Goal: Task Accomplishment & Management: Manage account settings

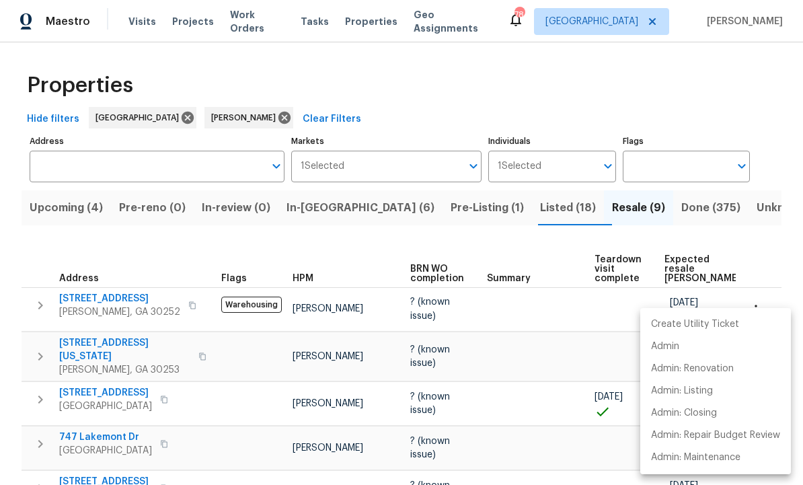
scroll to position [153, 0]
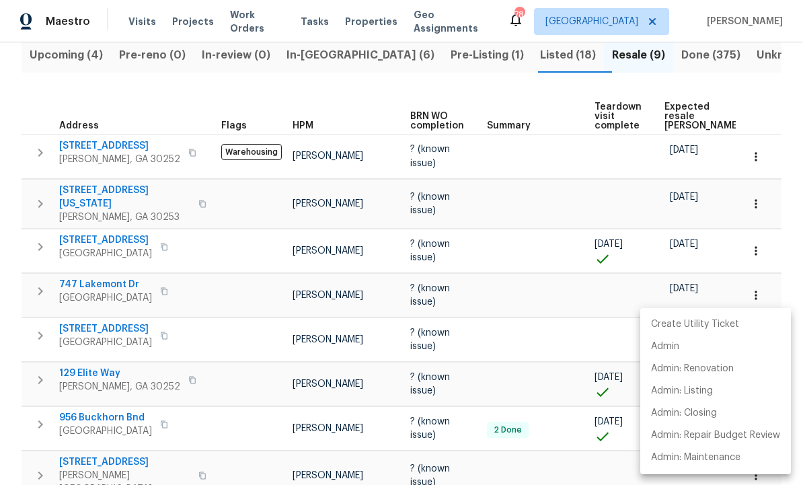
click at [330, 54] on div at bounding box center [401, 242] width 803 height 485
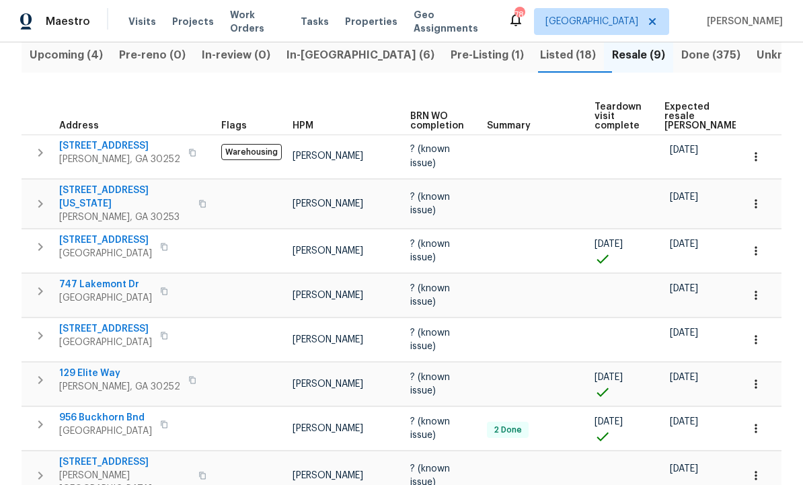
click at [325, 57] on span "In-[GEOGRAPHIC_DATA] (6)" at bounding box center [360, 55] width 148 height 19
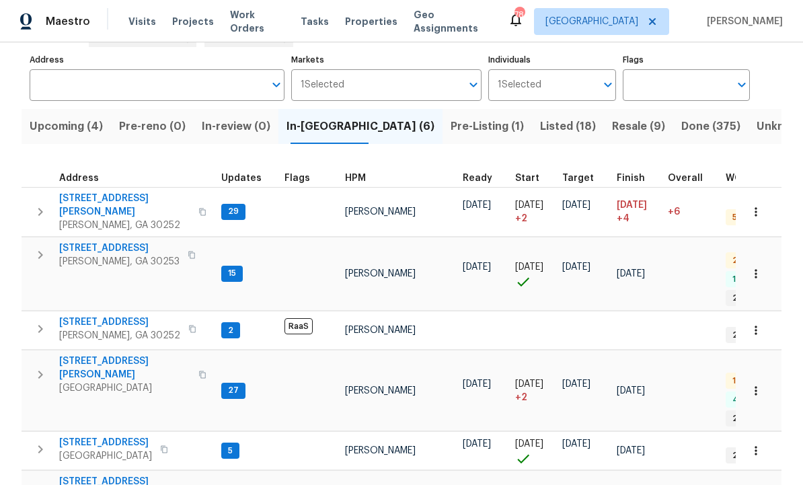
scroll to position [81, 0]
click at [113, 475] on span "[STREET_ADDRESS][PERSON_NAME]" at bounding box center [124, 488] width 131 height 27
click at [121, 475] on span "[STREET_ADDRESS][PERSON_NAME]" at bounding box center [124, 488] width 131 height 27
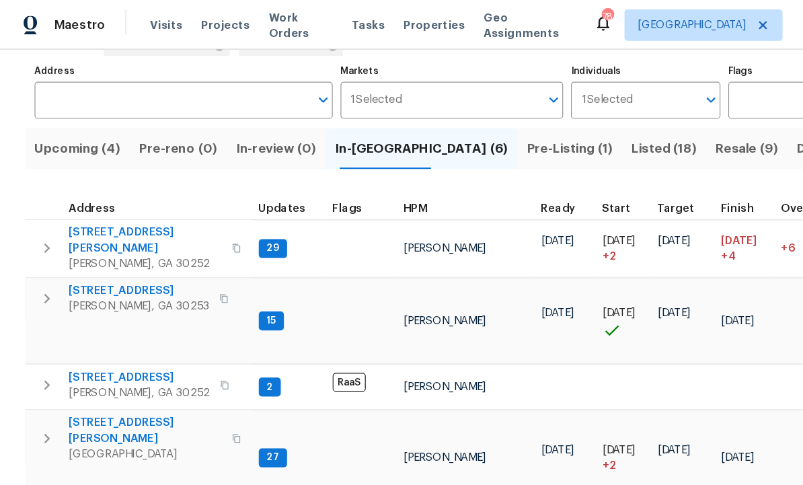
scroll to position [81, 0]
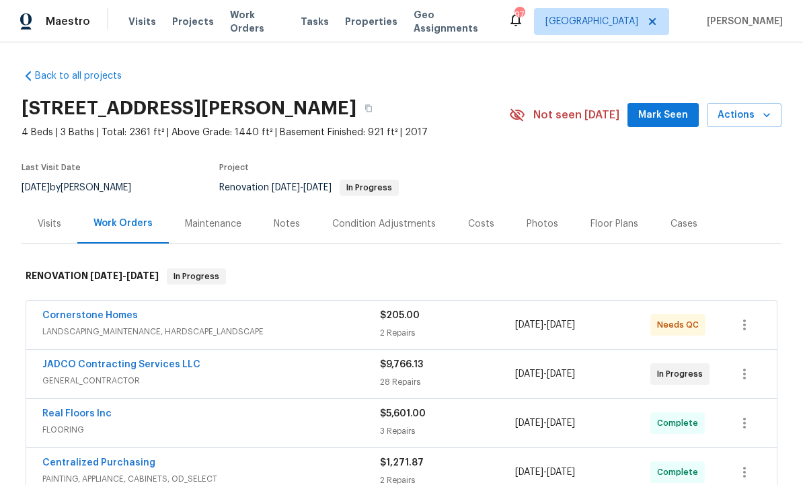
click at [659, 116] on span "Mark Seen" at bounding box center [663, 115] width 50 height 17
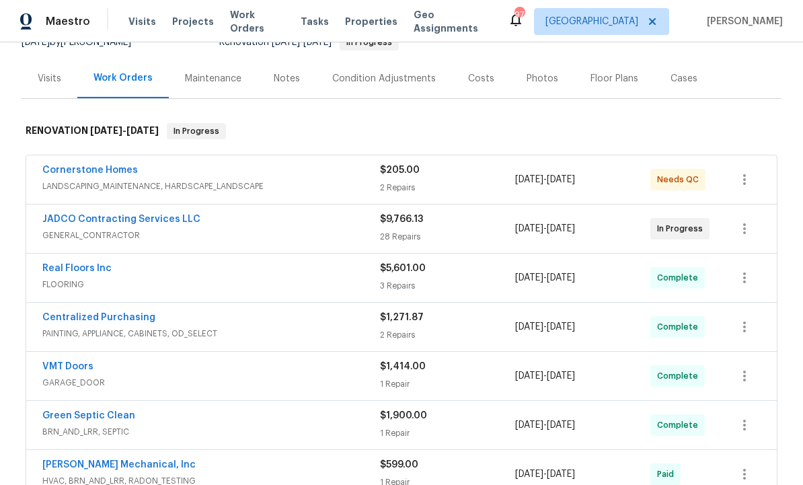
scroll to position [149, 0]
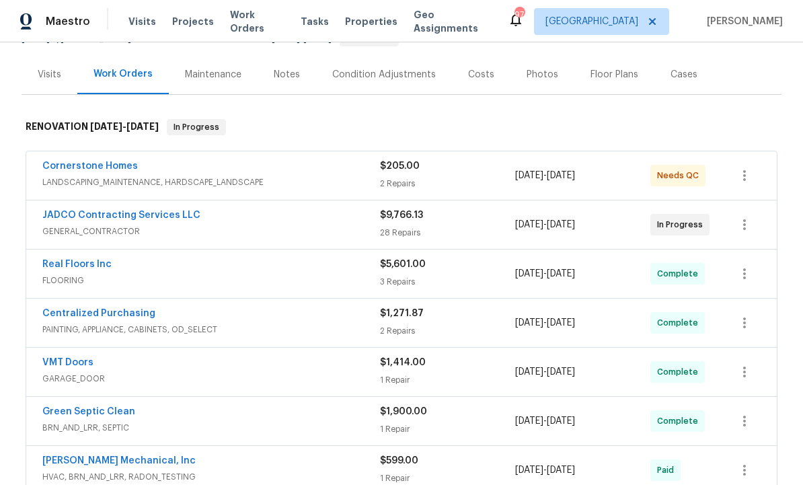
click at [340, 400] on div "Green Septic Clean BRN_AND_LRR, SEPTIC $1,900.00 1 Repair 9/8/2025 - 9/22/2025 …" at bounding box center [401, 421] width 750 height 48
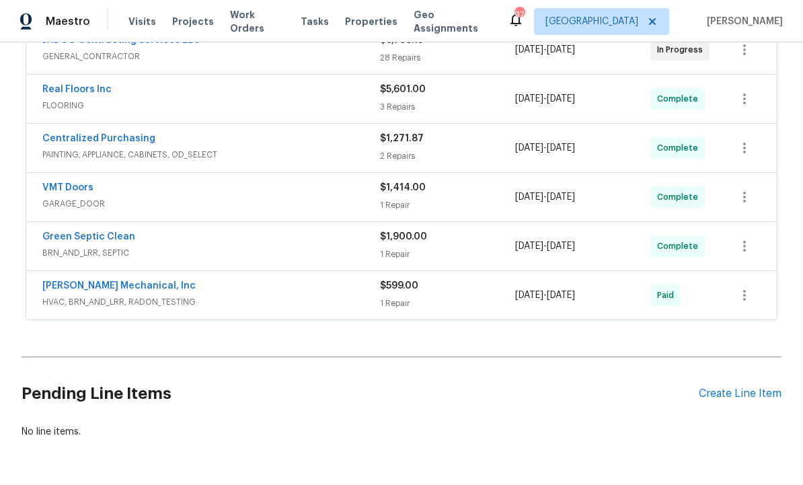
scroll to position [323, 0]
click at [736, 396] on div "Create Line Item" at bounding box center [739, 394] width 83 height 13
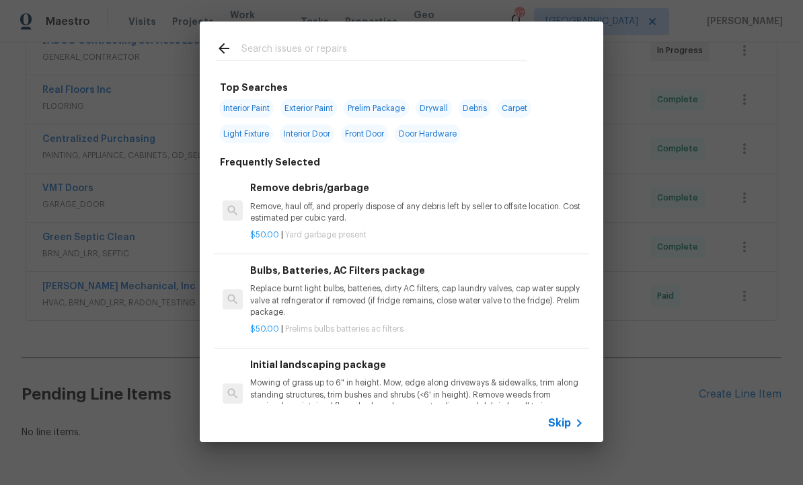
click at [292, 52] on input "text" at bounding box center [383, 50] width 285 height 20
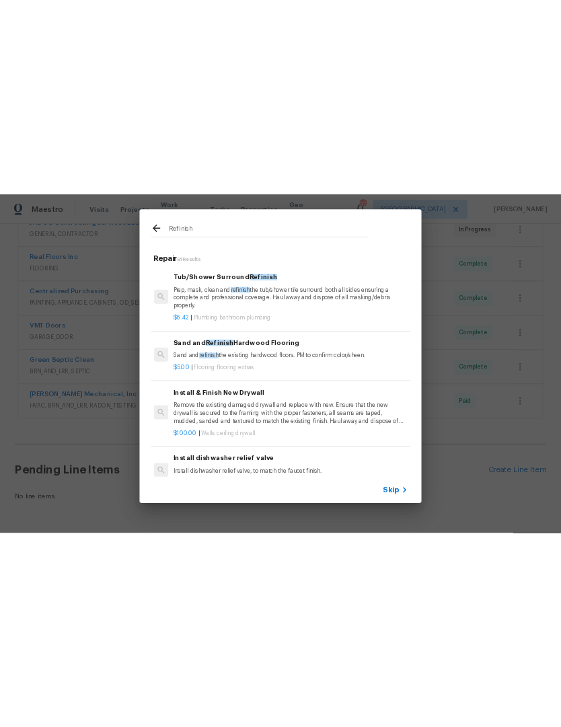
scroll to position [0, 2]
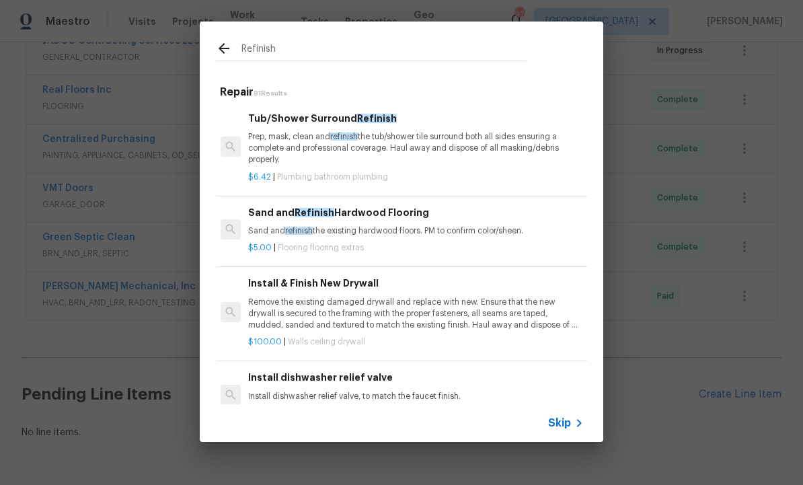
click at [313, 46] on input "Refinish" at bounding box center [383, 50] width 285 height 20
type input "R"
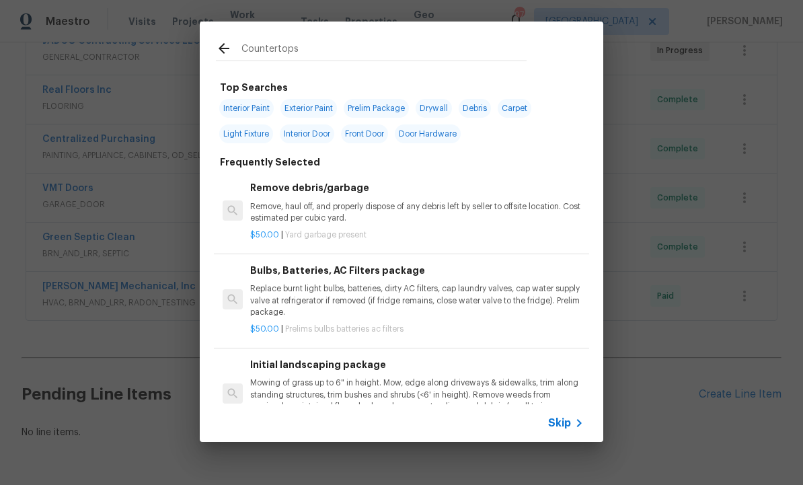
type input "Countertops"
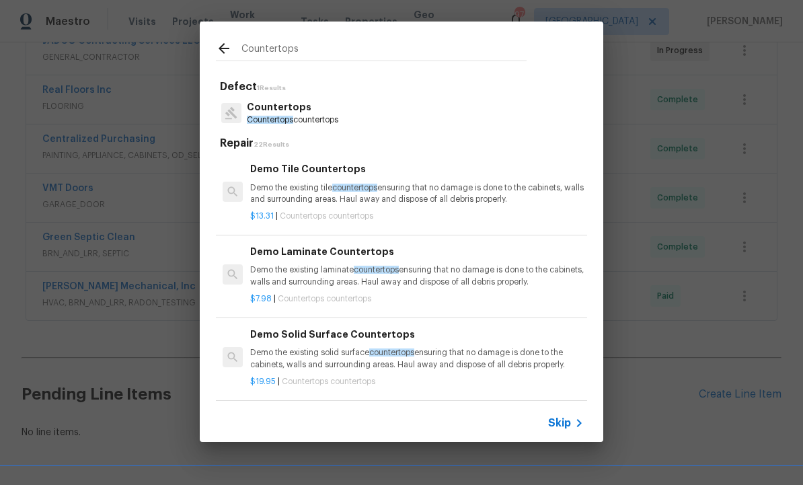
click at [313, 114] on p "Countertops" at bounding box center [292, 107] width 91 height 14
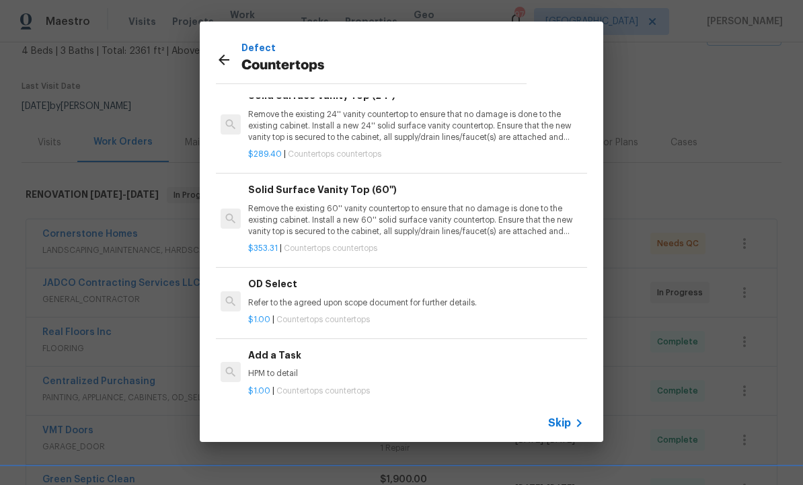
scroll to position [60, 0]
click at [329, 351] on h6 "Add a Task" at bounding box center [414, 355] width 333 height 15
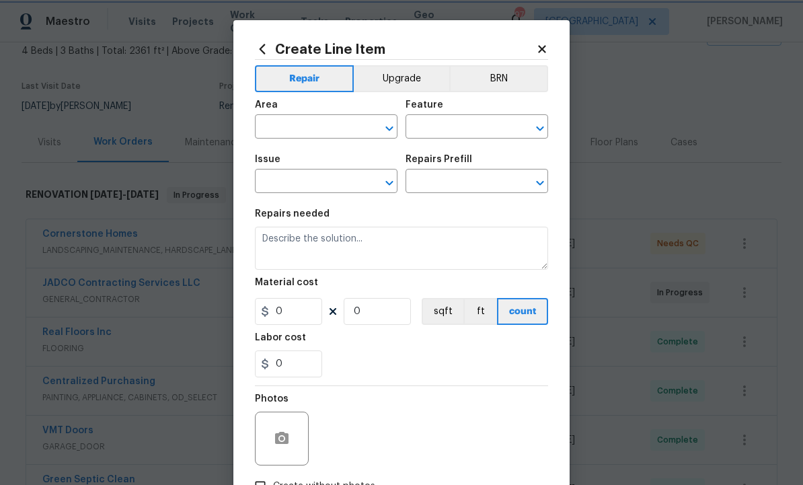
type input "Countertops"
type input "Add a Task $1.00"
type textarea "HPM to detail"
type input "1"
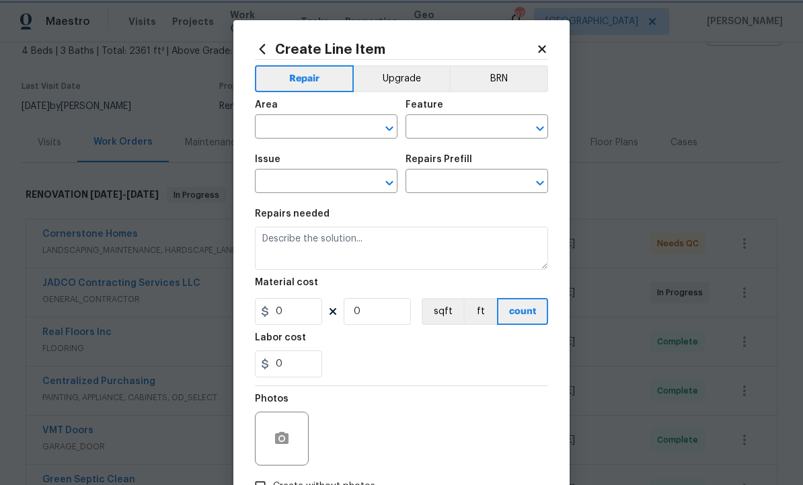
type input "1"
click at [320, 128] on input "text" at bounding box center [307, 128] width 105 height 21
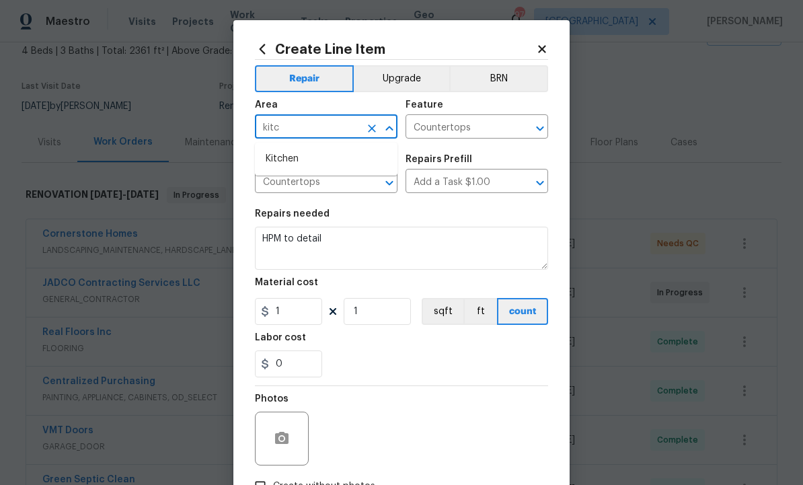
click at [308, 159] on li "Kitchen" at bounding box center [326, 159] width 143 height 22
type input "Kitchen"
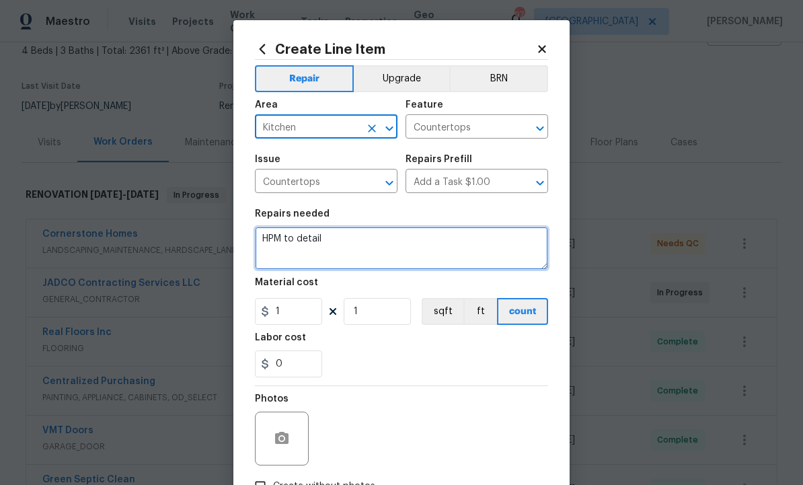
click at [372, 245] on textarea "HPM to detail" at bounding box center [401, 248] width 293 height 43
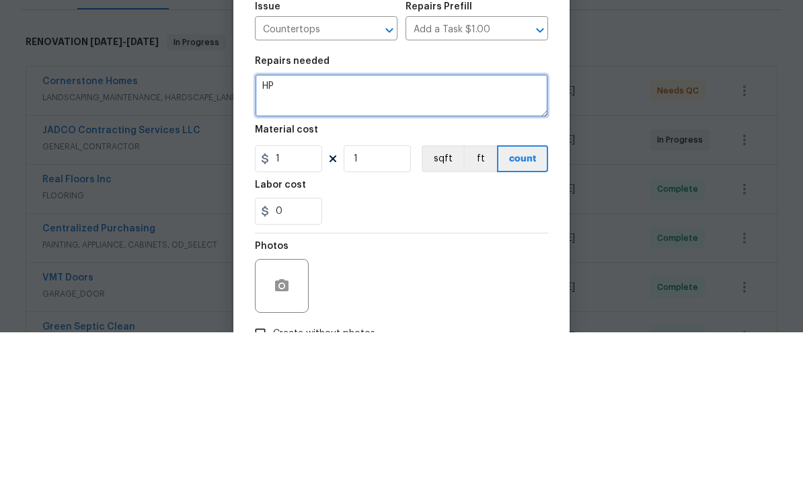
type textarea "H"
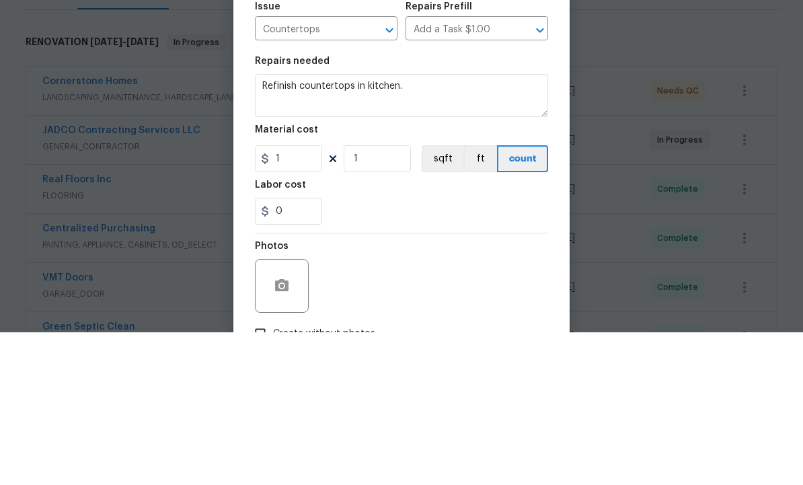
scroll to position [45, 0]
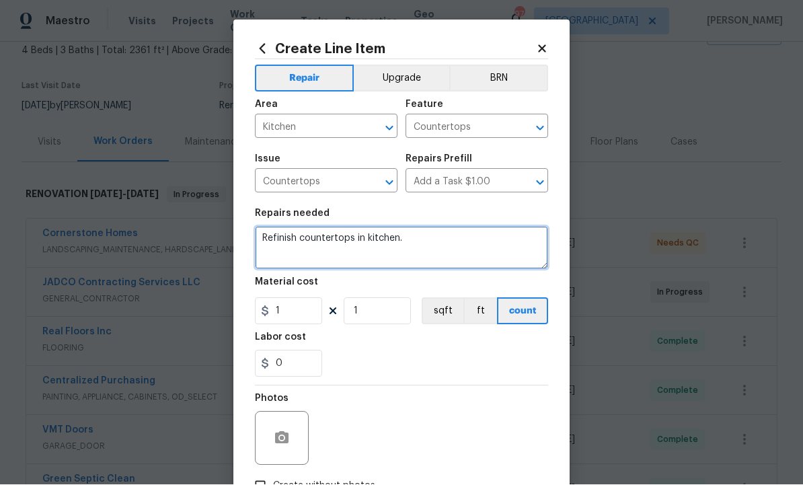
type textarea "Refinish countertops in kitchen."
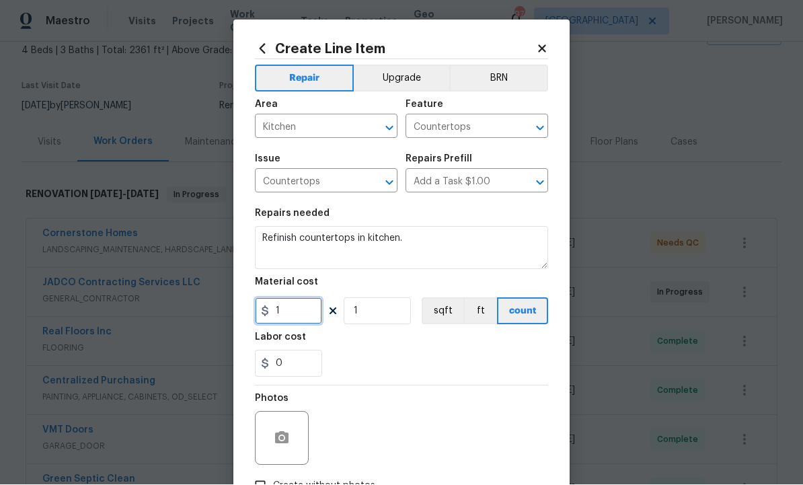
click at [292, 322] on input "1" at bounding box center [288, 311] width 67 height 27
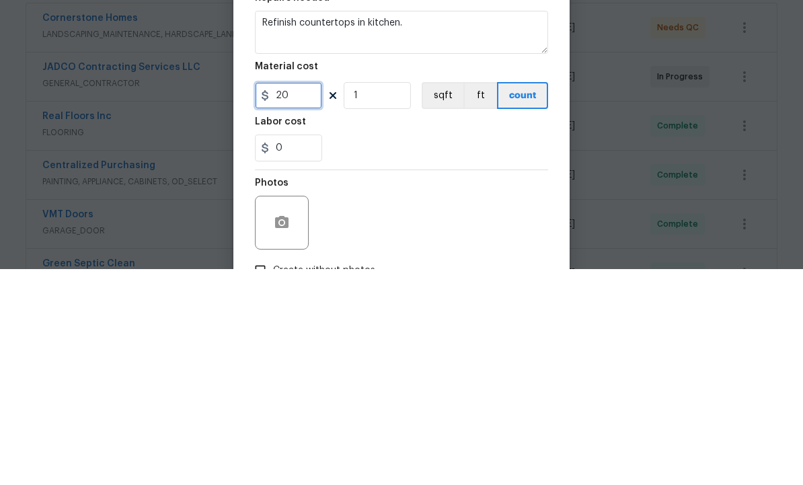
type input "20"
click at [375, 298] on input "1" at bounding box center [377, 311] width 67 height 27
click at [385, 298] on input "1" at bounding box center [377, 311] width 67 height 27
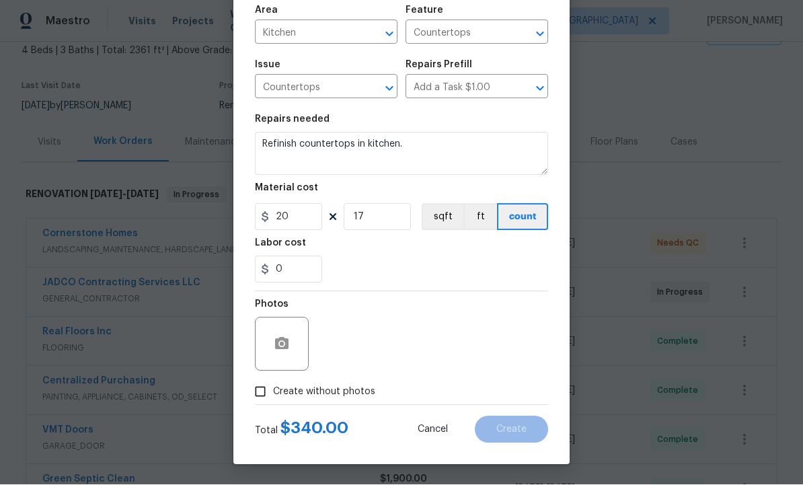
scroll to position [97, 0]
type input "17"
click at [281, 346] on circle "button" at bounding box center [282, 344] width 4 height 4
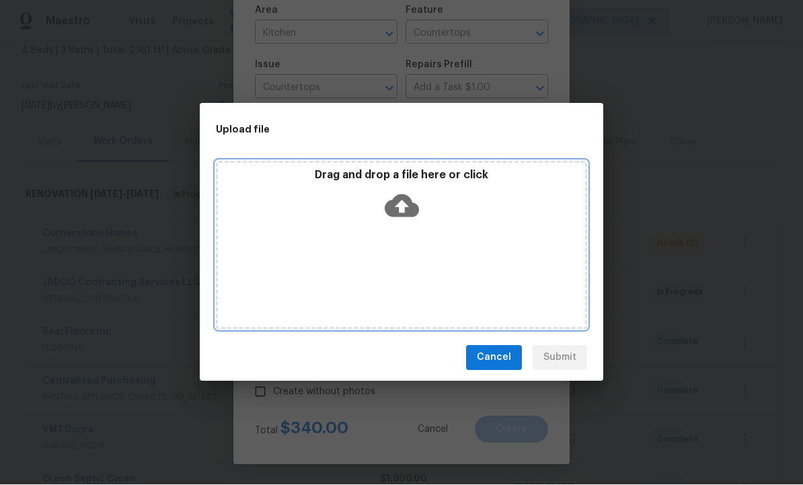
click at [401, 204] on icon at bounding box center [402, 206] width 34 height 34
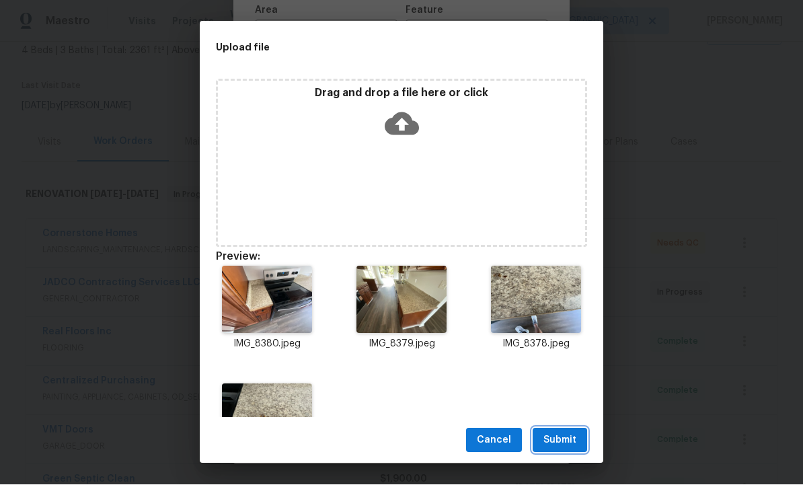
click at [561, 444] on span "Submit" at bounding box center [559, 440] width 33 height 17
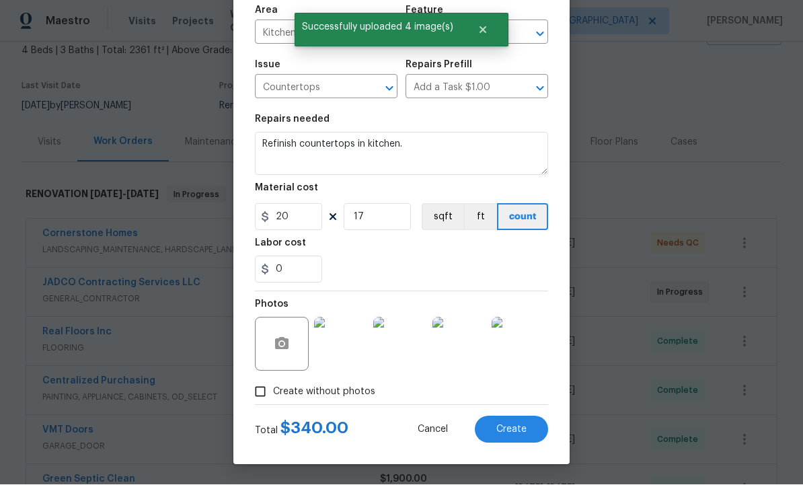
click at [508, 422] on button "Create" at bounding box center [511, 429] width 73 height 27
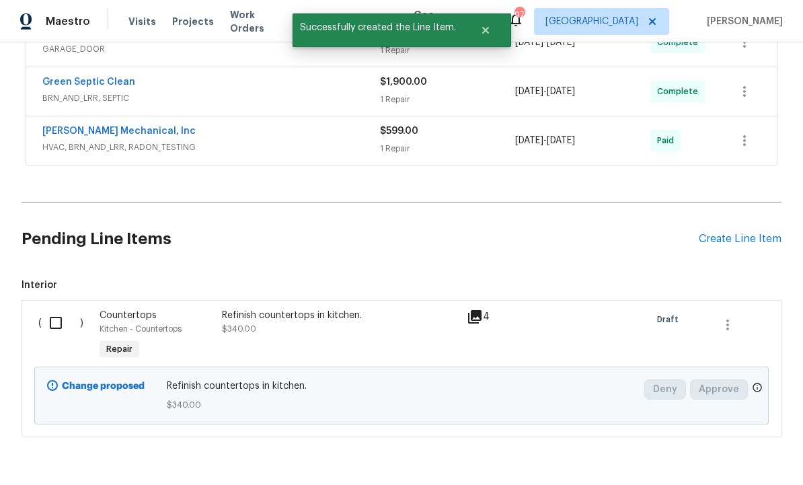
scroll to position [477, 0]
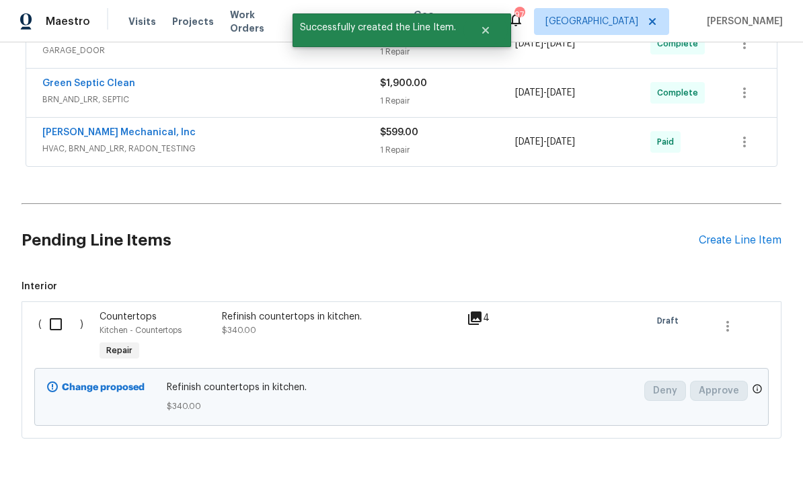
click at [50, 310] on input "checkbox" at bounding box center [61, 324] width 38 height 28
checkbox input "true"
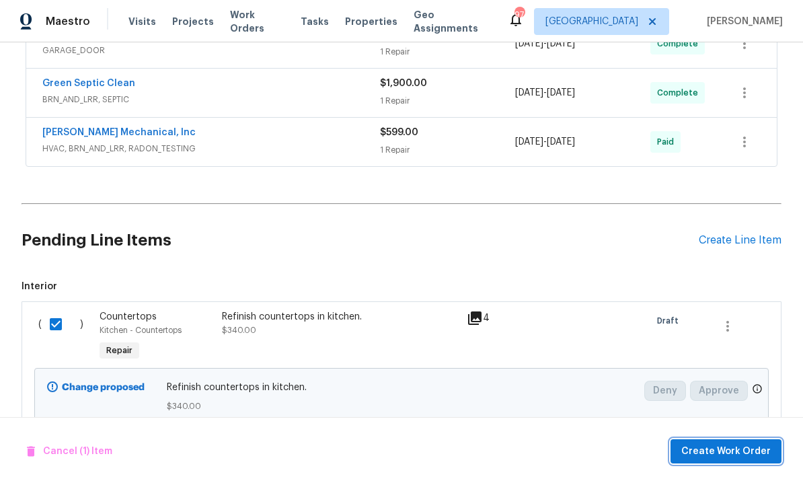
click at [729, 442] on button "Create Work Order" at bounding box center [725, 451] width 111 height 25
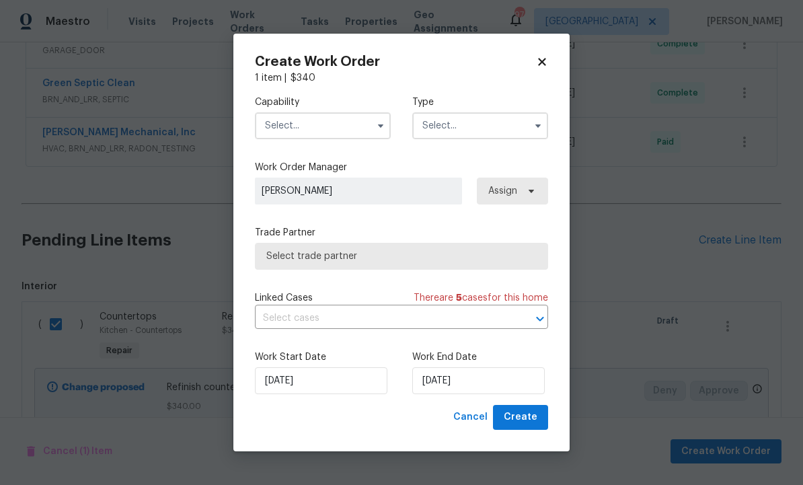
click at [321, 123] on input "text" at bounding box center [323, 125] width 136 height 27
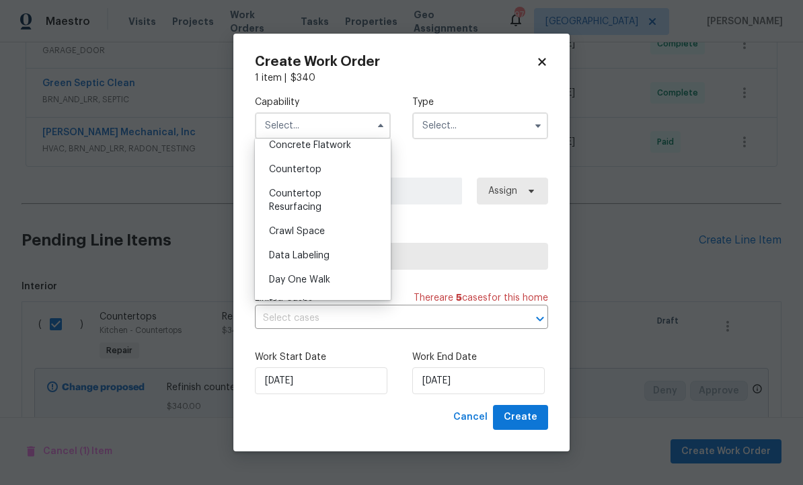
scroll to position [251, 0]
click at [317, 201] on span "Countertop Resurfacing" at bounding box center [295, 199] width 52 height 23
type input "Countertop Resurfacing"
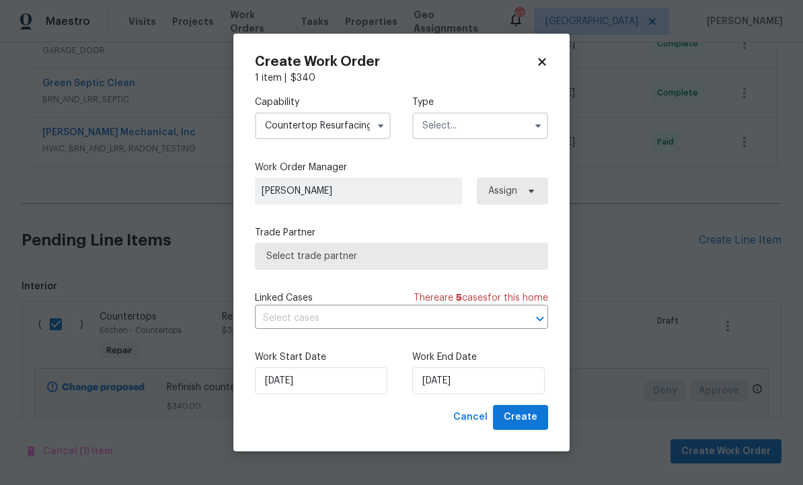
click at [461, 127] on input "text" at bounding box center [480, 125] width 136 height 27
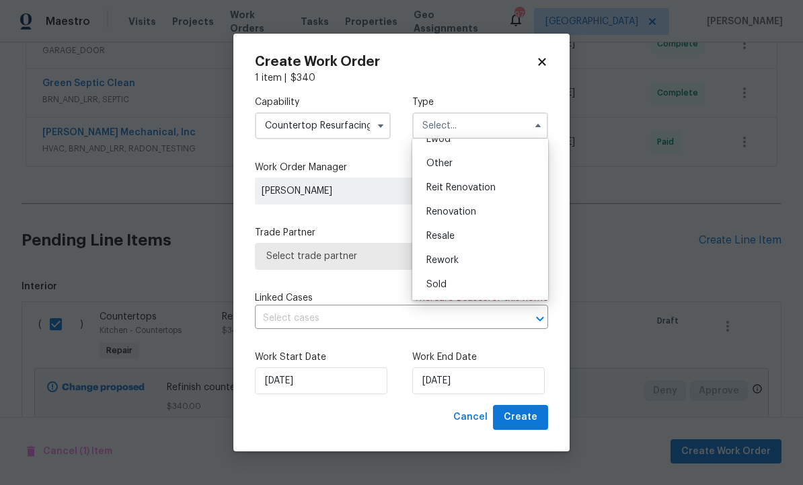
scroll to position [160, 0]
click at [465, 211] on span "Renovation" at bounding box center [451, 211] width 50 height 9
type input "Renovation"
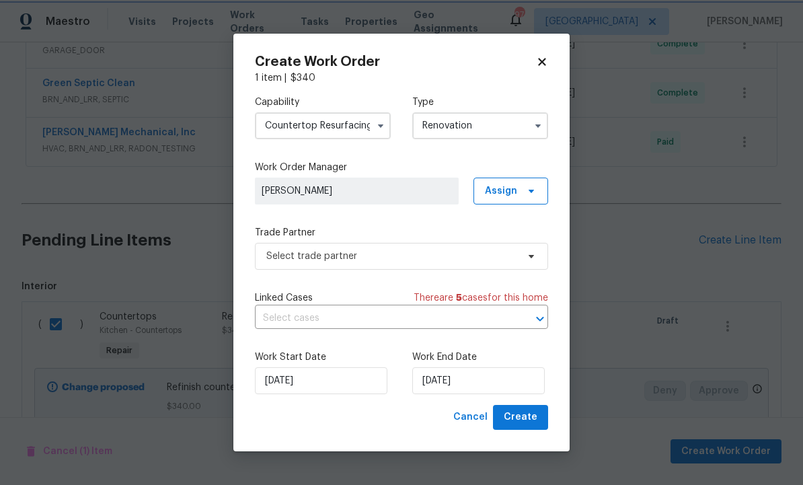
scroll to position [0, 0]
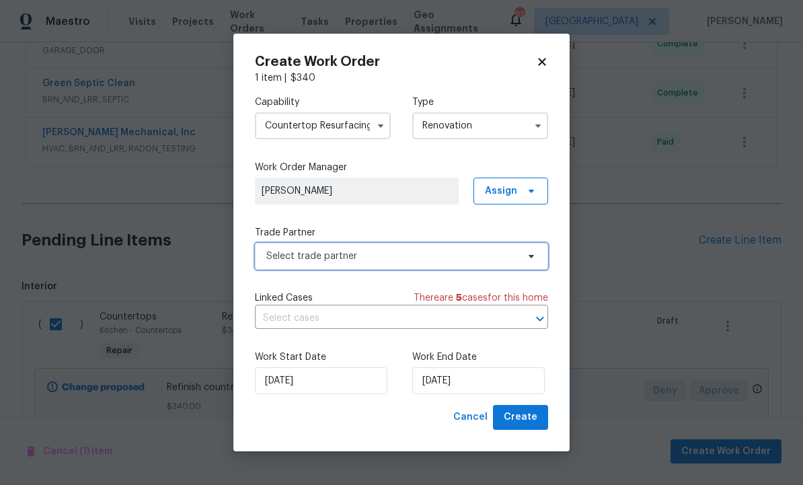
click at [438, 254] on span "Select trade partner" at bounding box center [391, 255] width 251 height 13
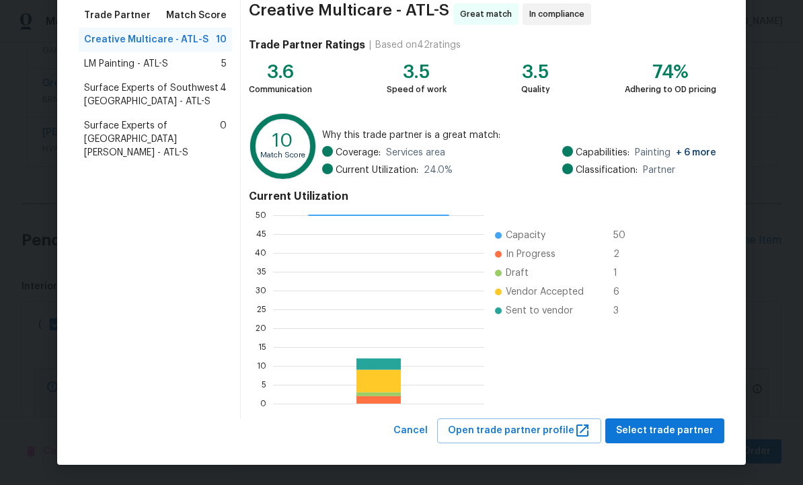
scroll to position [108, 0]
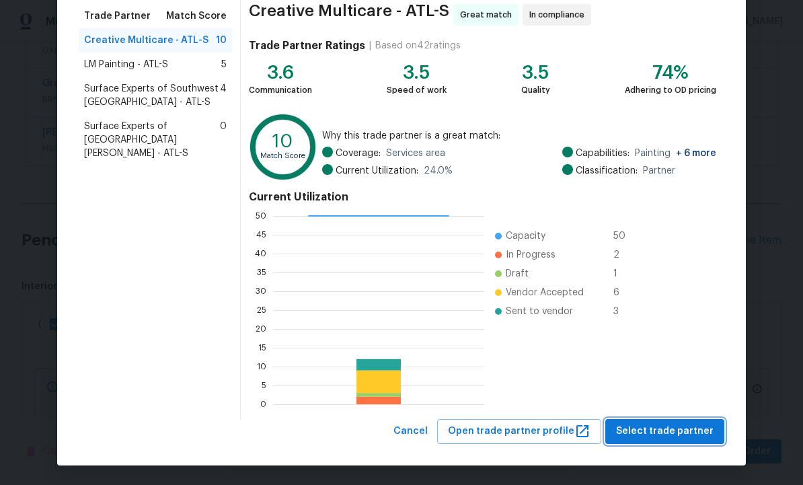
click at [663, 436] on span "Select trade partner" at bounding box center [664, 431] width 97 height 17
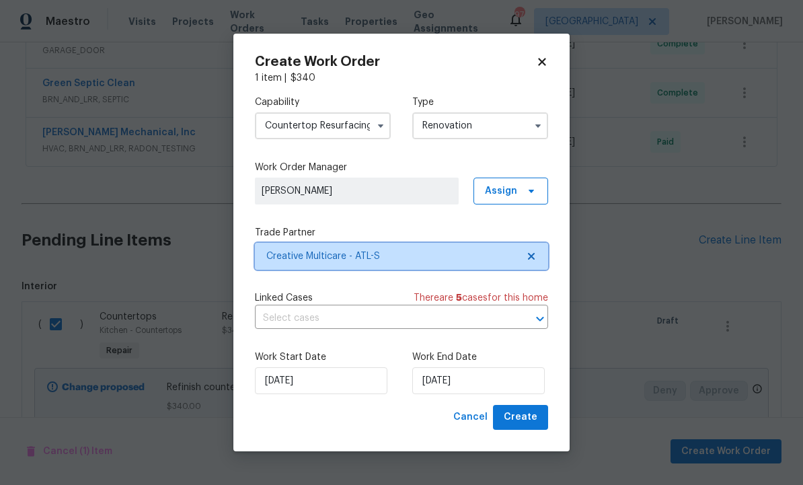
scroll to position [0, 0]
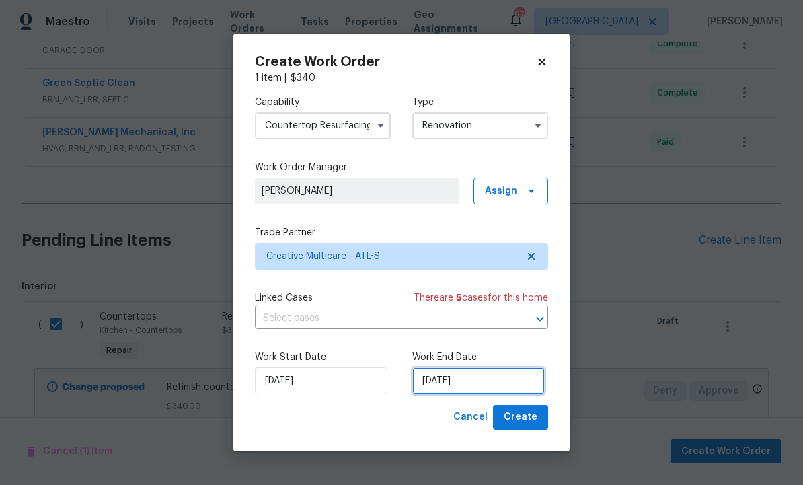
click at [481, 383] on input "9/22/2025" at bounding box center [478, 380] width 132 height 27
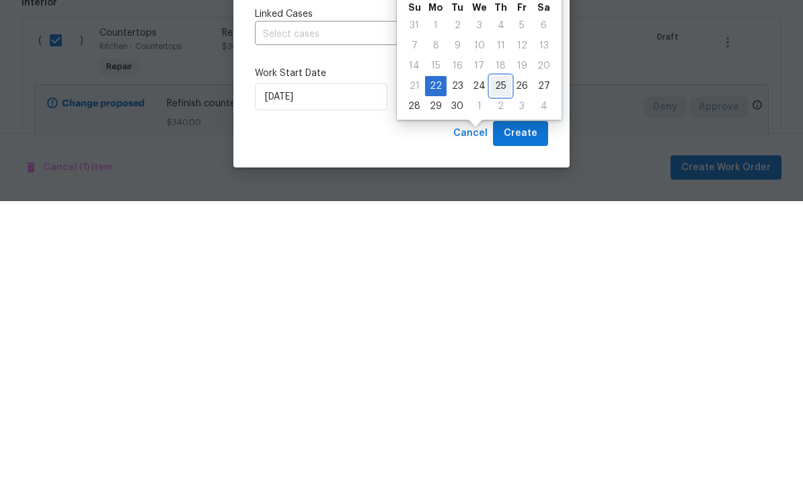
click at [498, 360] on div "25" at bounding box center [500, 369] width 21 height 19
type input "9/25/2025"
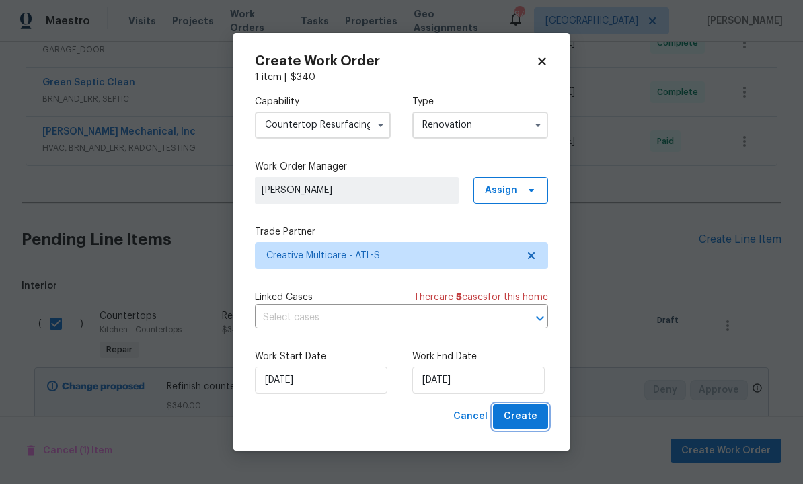
click at [520, 415] on span "Create" at bounding box center [521, 417] width 34 height 17
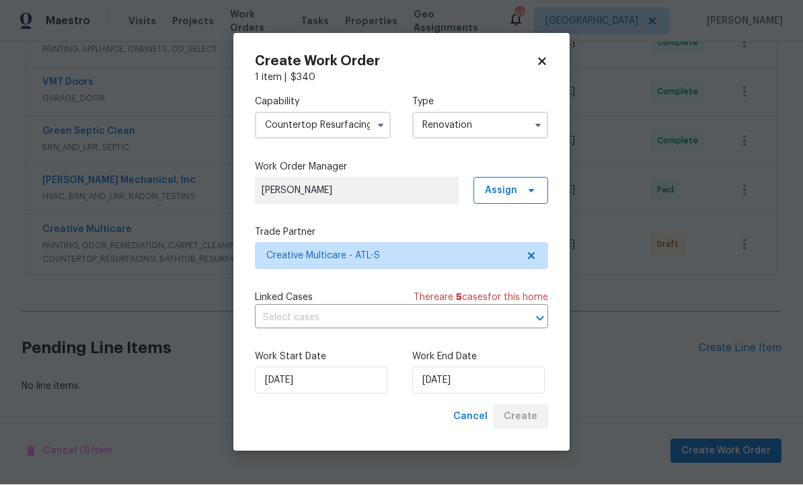
scroll to position [383, 0]
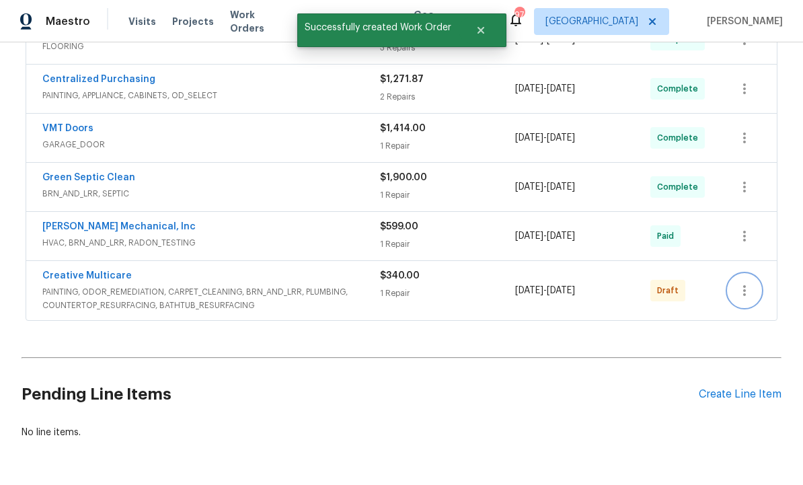
click at [758, 274] on button "button" at bounding box center [744, 290] width 32 height 32
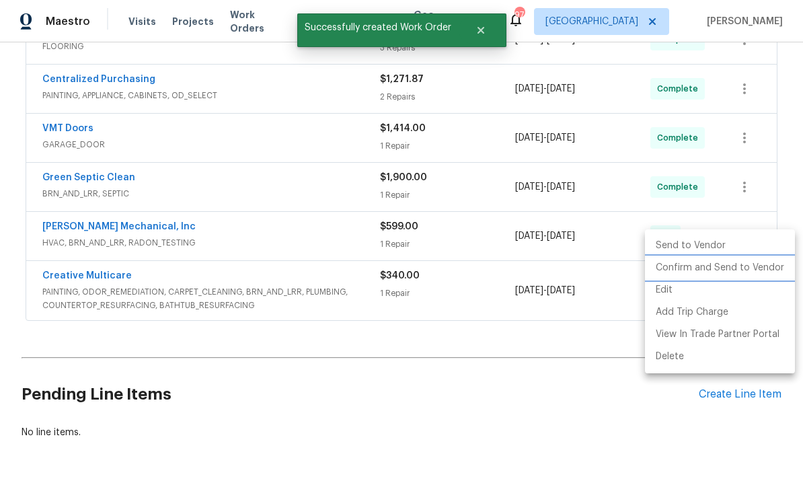
click at [711, 264] on li "Confirm and Send to Vendor" at bounding box center [720, 268] width 150 height 22
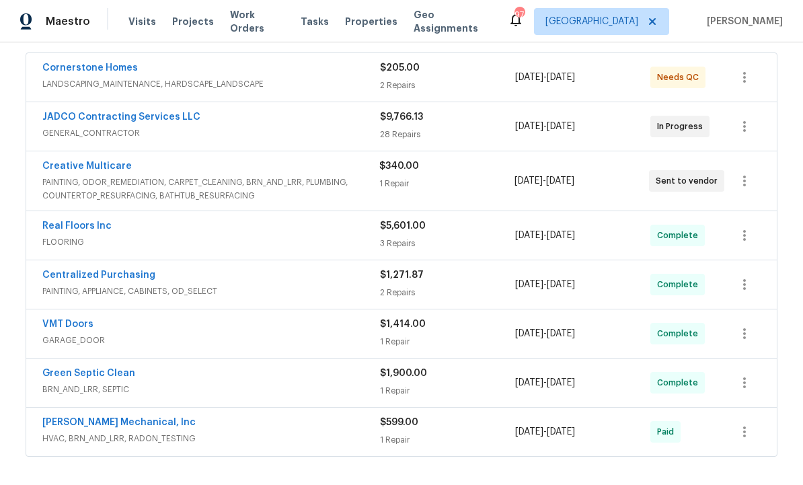
scroll to position [245, 0]
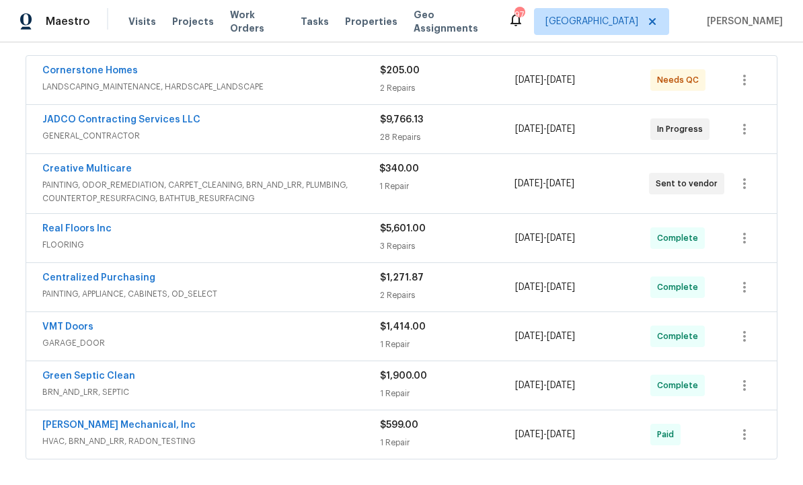
click at [114, 166] on link "Creative Multicare" at bounding box center [86, 168] width 89 height 9
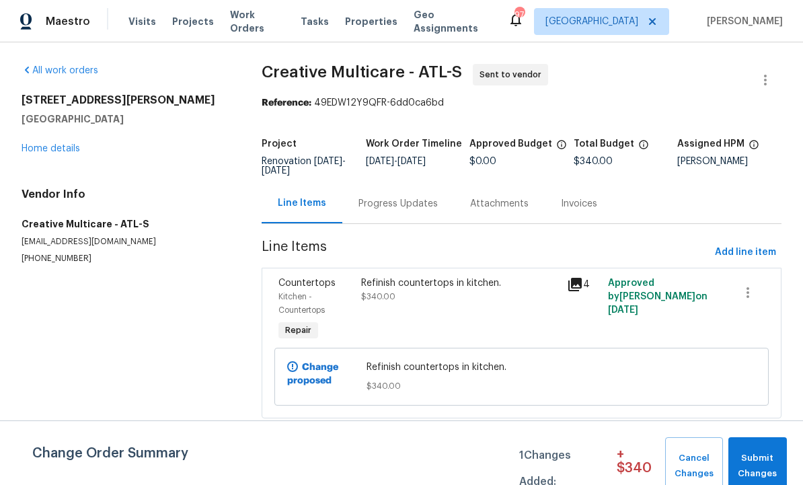
click at [397, 202] on div "Progress Updates" at bounding box center [397, 203] width 79 height 13
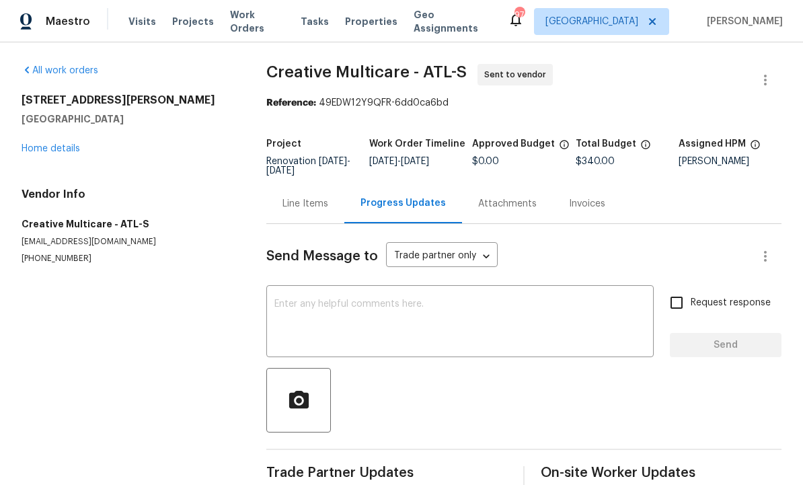
click at [385, 311] on textarea at bounding box center [459, 322] width 371 height 47
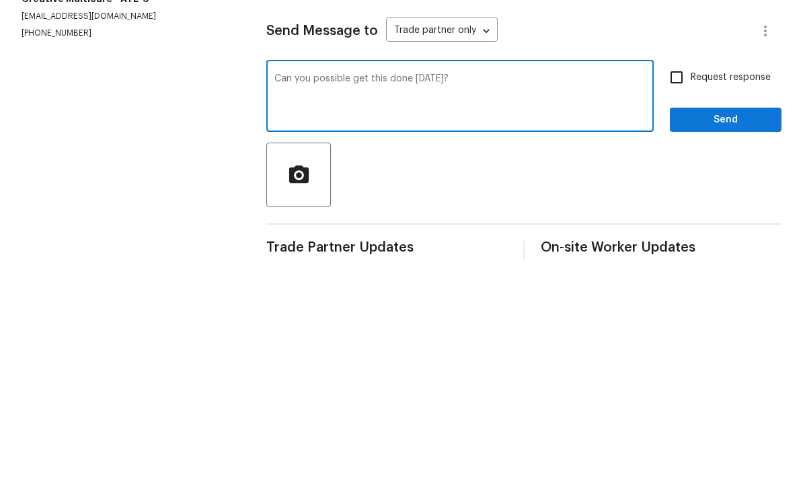
type textarea "Can you possible get this done tomorrow?"
click at [684, 288] on input "Request response" at bounding box center [676, 302] width 28 height 28
checkbox input "true"
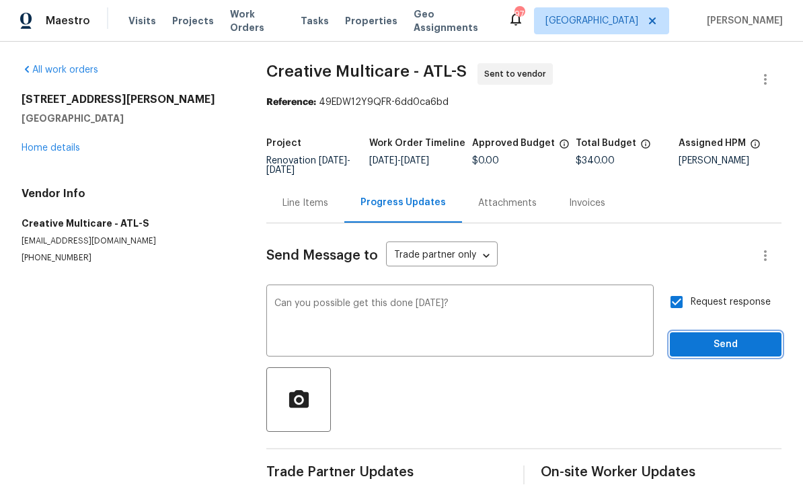
click at [713, 333] on button "Send" at bounding box center [726, 345] width 112 height 25
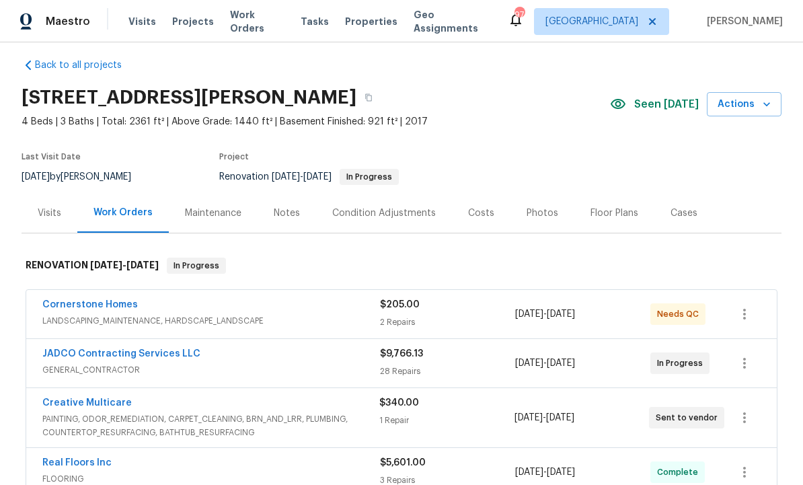
scroll to position [26, 0]
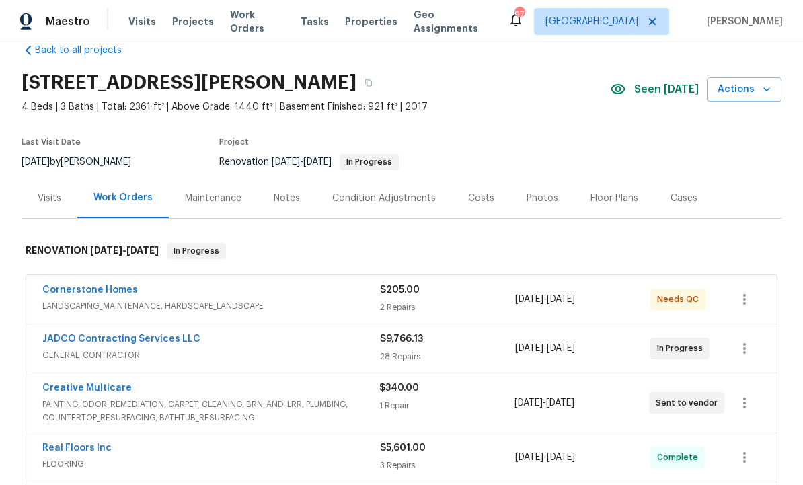
click at [120, 288] on link "Cornerstone Homes" at bounding box center [89, 289] width 95 height 9
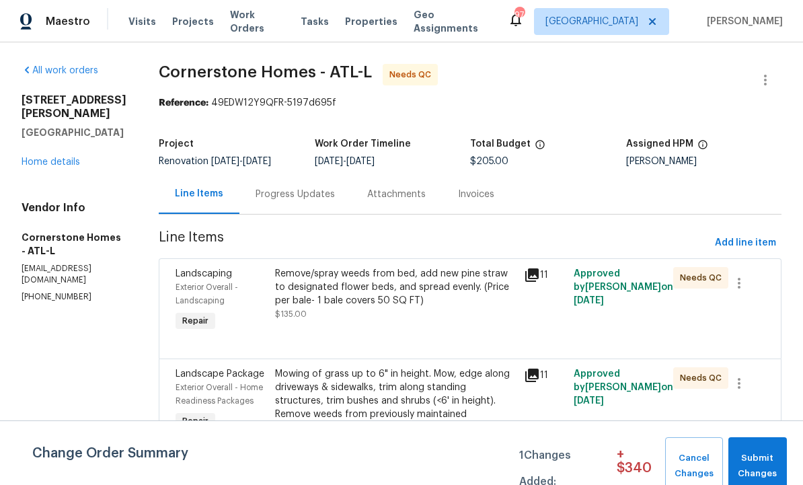
click at [431, 296] on div "Remove/spray weeds from bed, add new pine straw to designated flower beds, and …" at bounding box center [395, 287] width 241 height 40
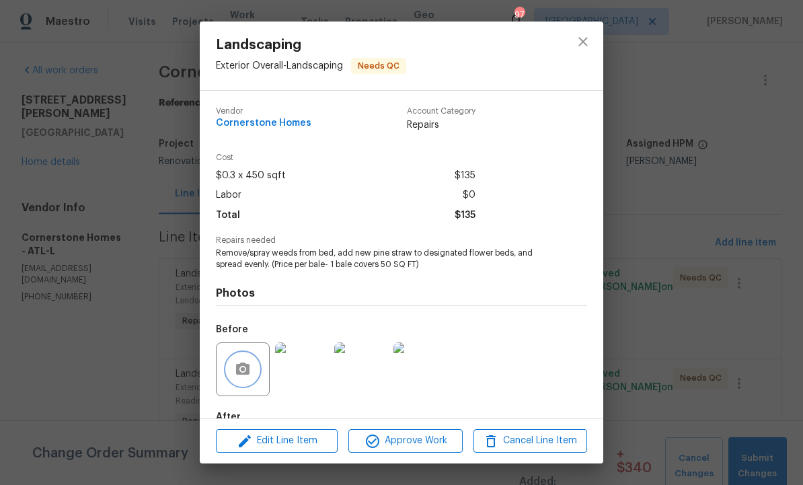
click at [249, 374] on icon "button" at bounding box center [242, 368] width 13 height 12
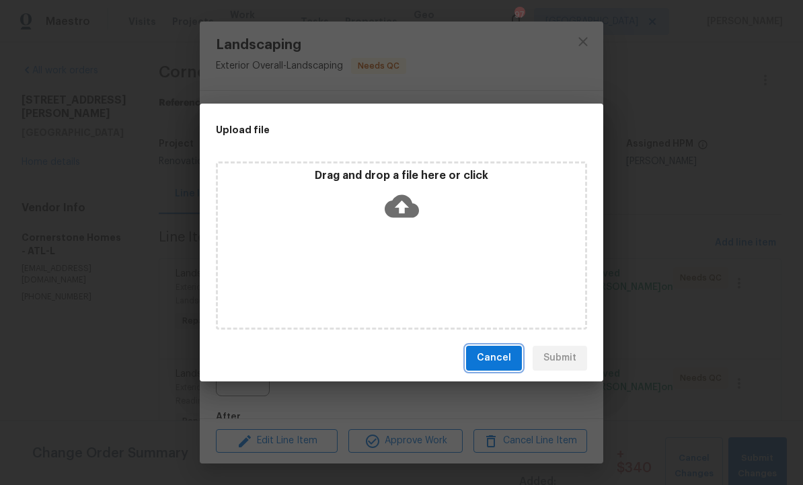
click at [501, 356] on span "Cancel" at bounding box center [494, 358] width 34 height 17
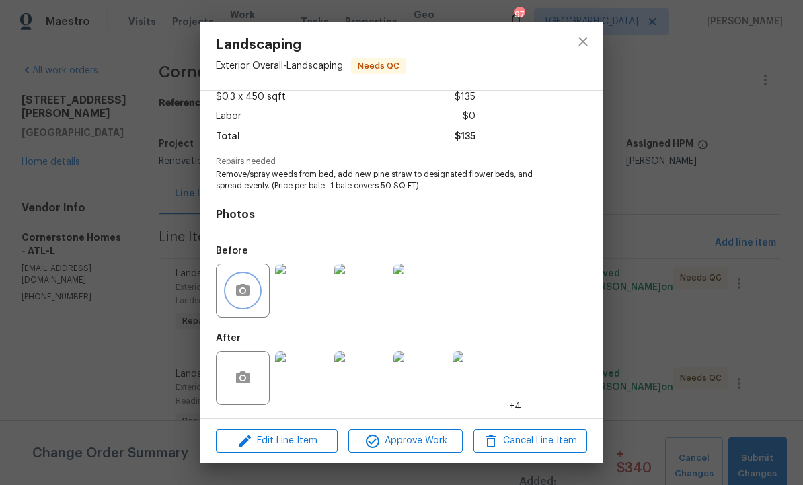
scroll to position [81, 0]
click at [409, 434] on span "Approve Work" at bounding box center [405, 440] width 106 height 17
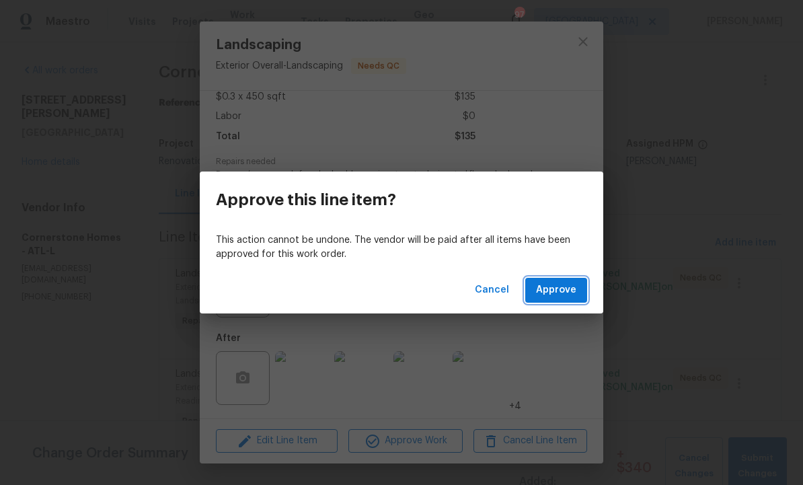
click at [553, 284] on span "Approve" at bounding box center [556, 290] width 40 height 17
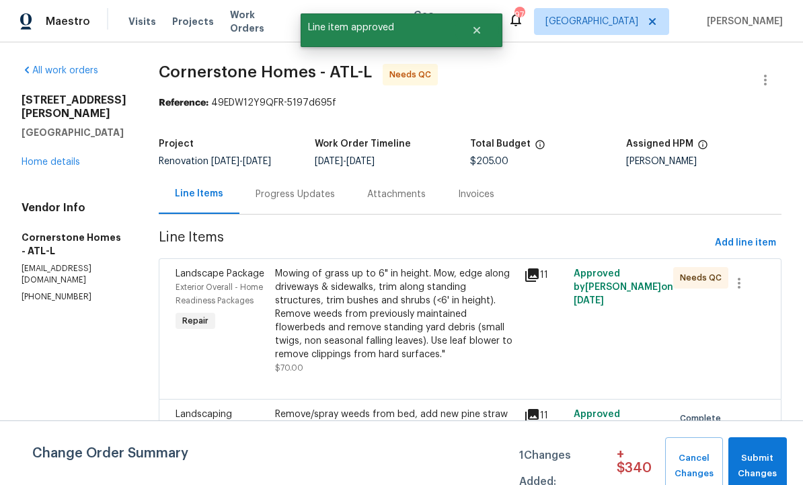
click at [442, 323] on div "Mowing of grass up to 6" in height. Mow, edge along driveways & sidewalks, trim…" at bounding box center [395, 314] width 241 height 94
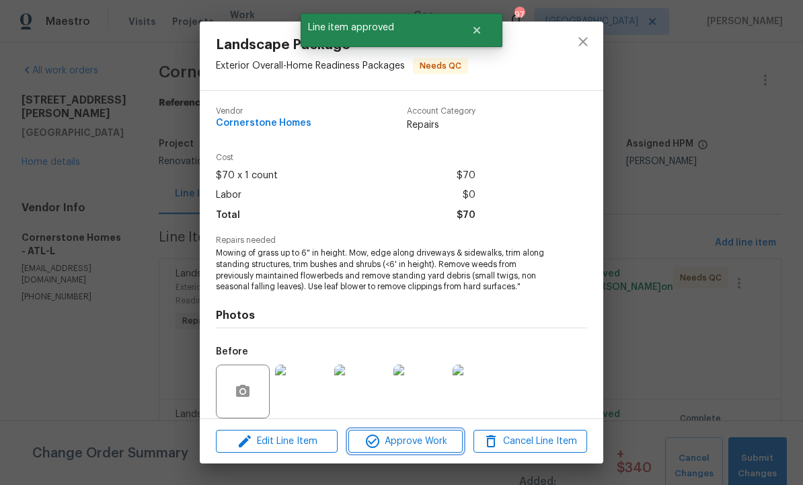
click at [409, 440] on span "Approve Work" at bounding box center [405, 441] width 106 height 17
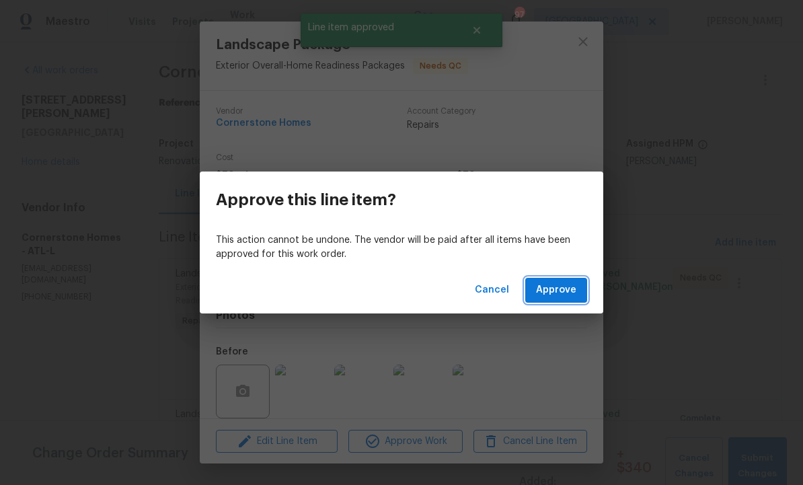
click at [561, 284] on span "Approve" at bounding box center [556, 290] width 40 height 17
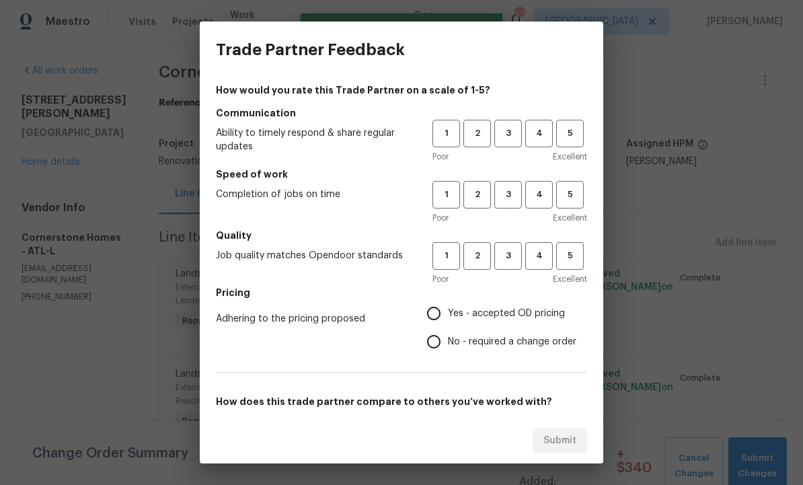
click at [765, 462] on div "Trade Partner Feedback How would you rate this Trade Partner on a scale of 1-5?…" at bounding box center [401, 242] width 803 height 485
click at [542, 132] on span "4" at bounding box center [538, 133] width 25 height 15
click at [550, 186] on button "4" at bounding box center [539, 195] width 28 height 28
click at [538, 256] on span "4" at bounding box center [538, 255] width 25 height 15
click at [434, 316] on input "Yes - accepted OD pricing" at bounding box center [433, 313] width 28 height 28
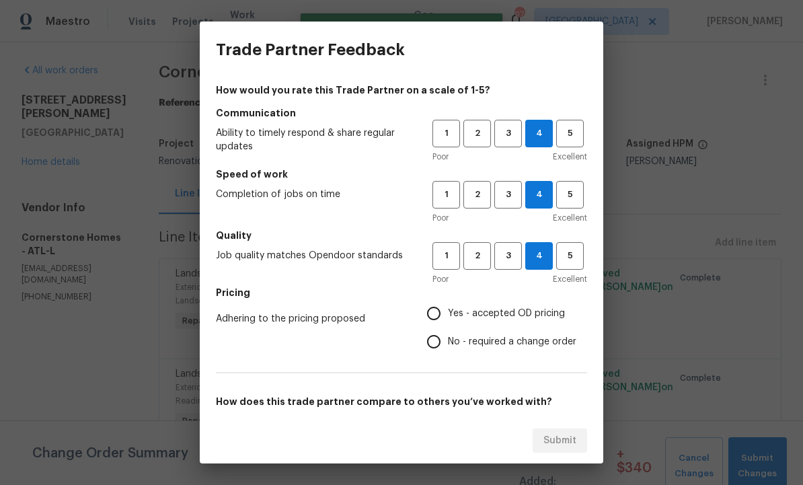
radio input "true"
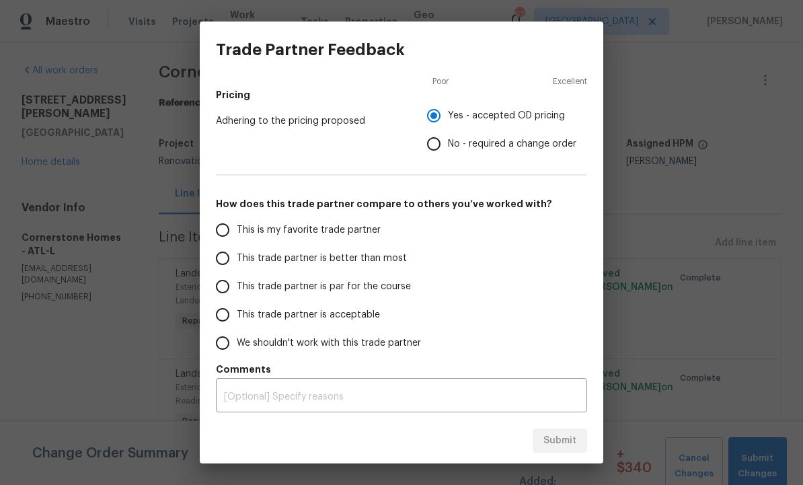
scroll to position [198, 0]
click at [227, 257] on input "This trade partner is better than most" at bounding box center [222, 258] width 28 height 28
click at [555, 442] on span "Submit" at bounding box center [559, 440] width 33 height 17
radio input "true"
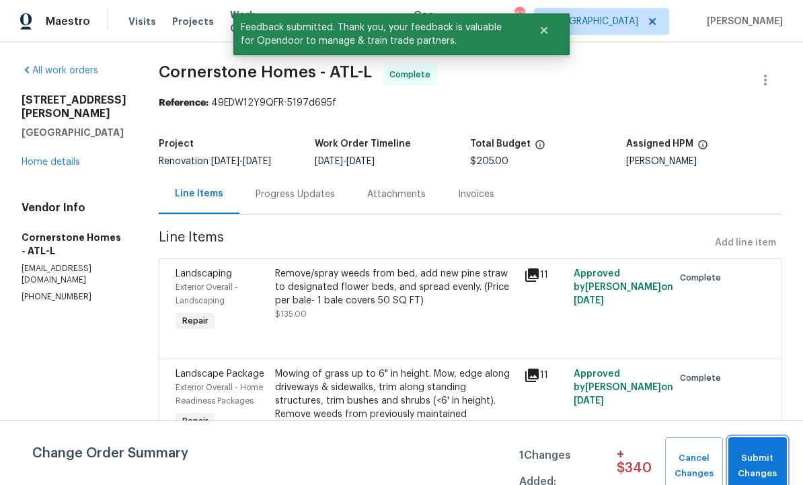
click at [761, 458] on span "Submit Changes" at bounding box center [757, 465] width 45 height 31
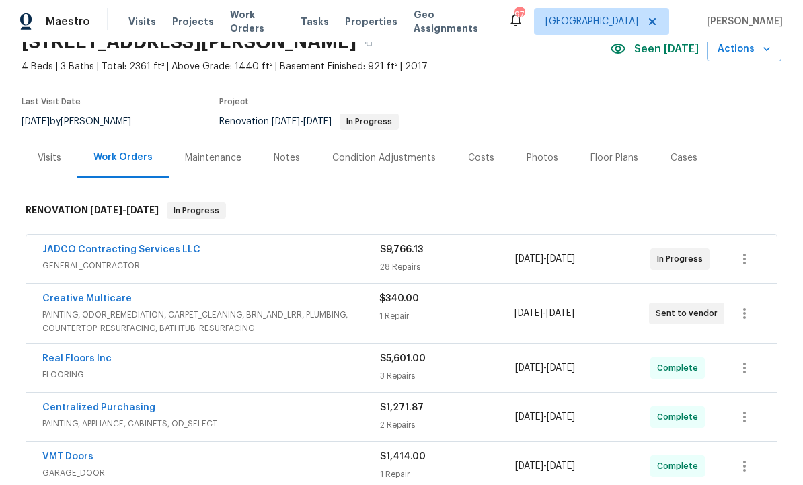
scroll to position [65, 0]
click at [137, 247] on link "JADCO Contracting Services LLC" at bounding box center [121, 249] width 158 height 9
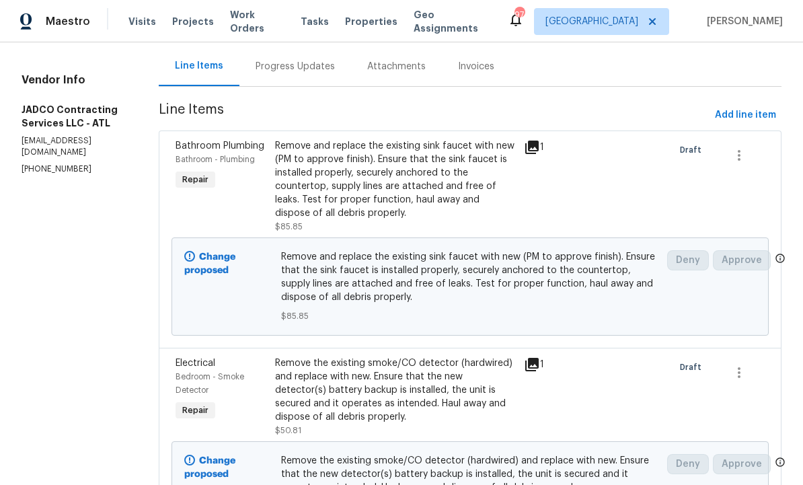
scroll to position [130, 0]
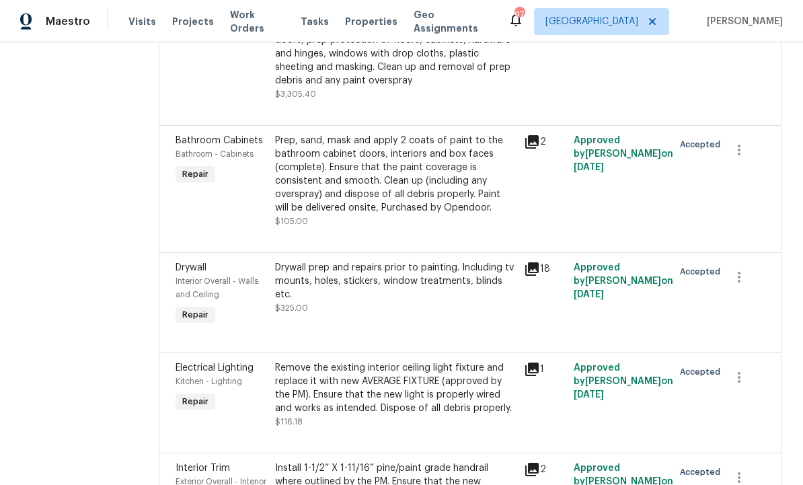
scroll to position [2518, 0]
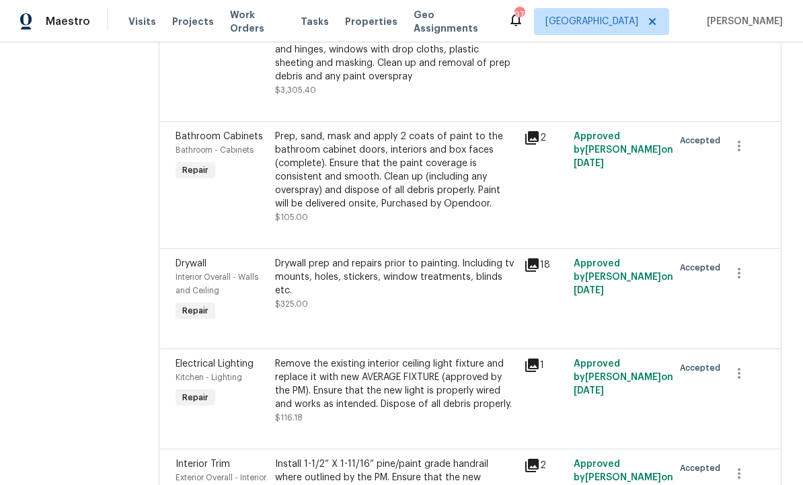
click at [436, 210] on div "Prep, sand, mask and apply 2 coats of paint to the bathroom cabinet doors, inte…" at bounding box center [395, 170] width 241 height 81
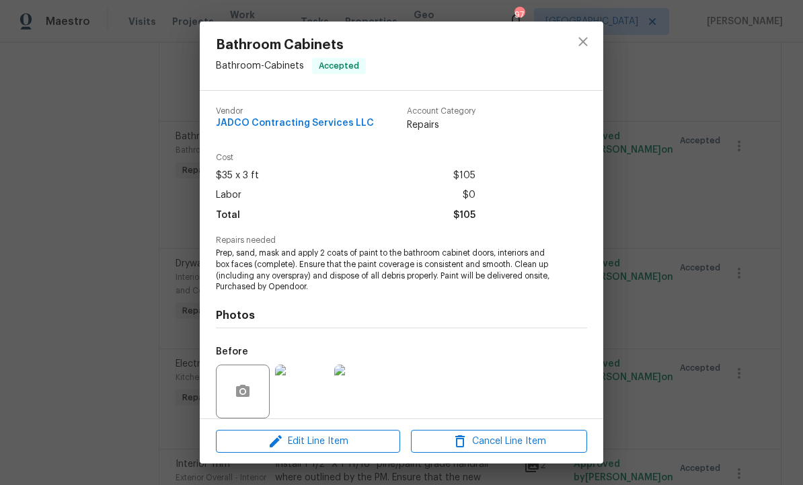
scroll to position [0, 0]
click at [581, 39] on icon "close" at bounding box center [583, 42] width 16 height 16
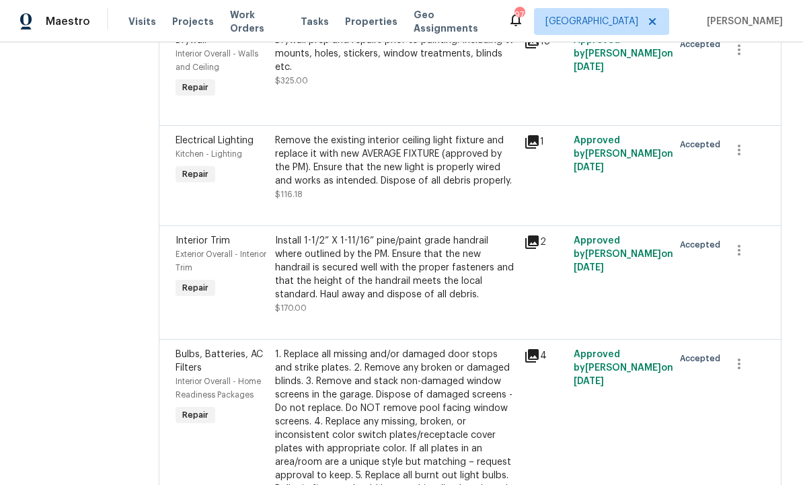
scroll to position [2744, 0]
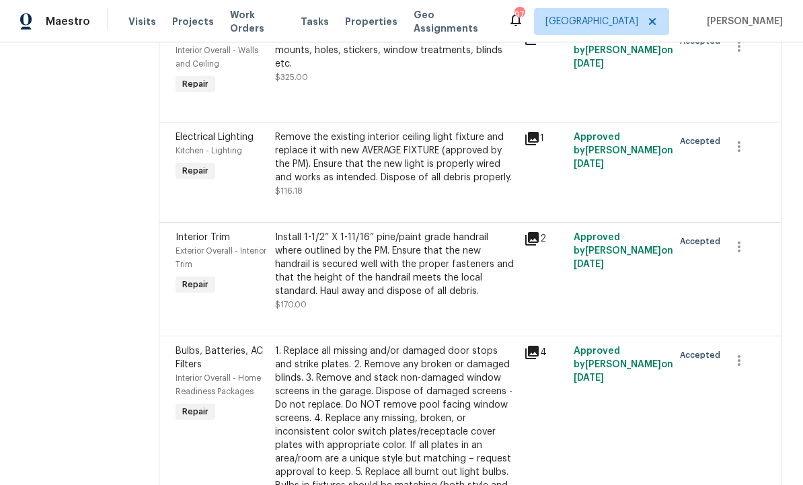
click at [428, 184] on div "Remove the existing interior ceiling light fixture and replace it with new AVER…" at bounding box center [395, 157] width 241 height 54
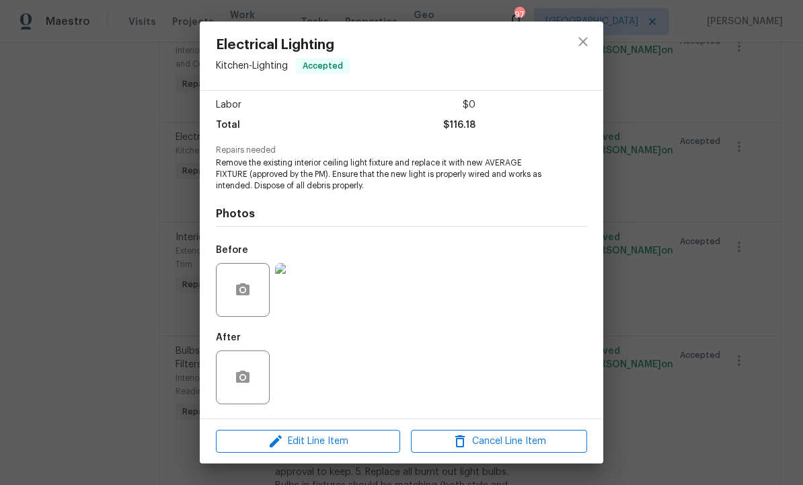
scroll to position [92, 0]
click at [582, 42] on icon "close" at bounding box center [582, 41] width 9 height 9
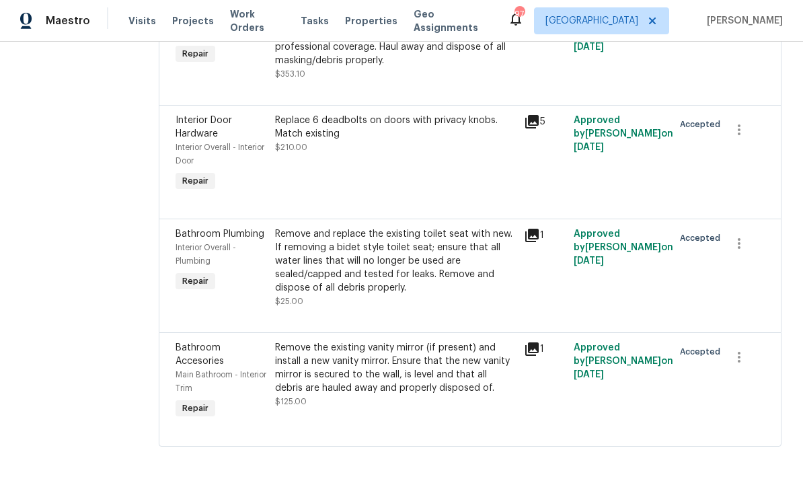
scroll to position [22, 0]
click at [469, 325] on div at bounding box center [469, 317] width 589 height 16
click at [416, 289] on div "Remove and replace the existing toilet seat with new. If removing a bidet style…" at bounding box center [395, 261] width 241 height 67
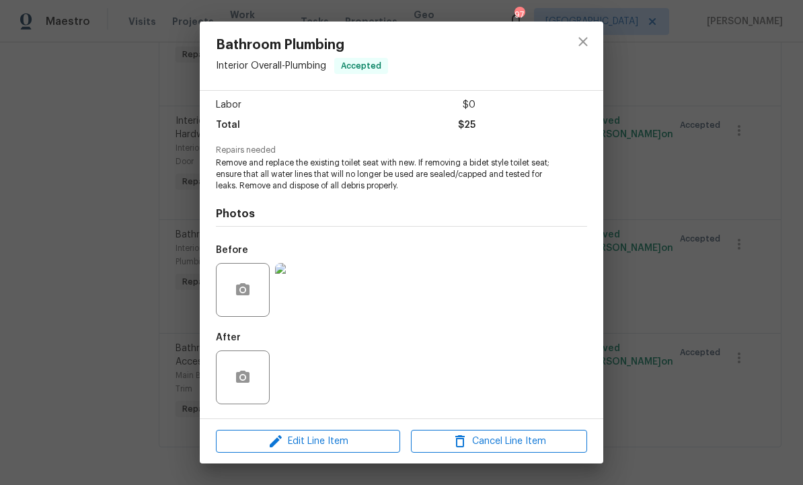
scroll to position [92, 0]
click at [311, 286] on img at bounding box center [302, 290] width 54 height 54
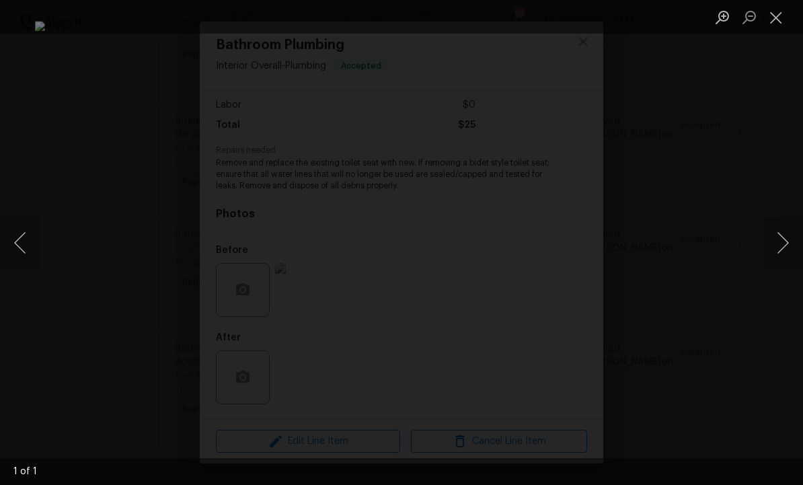
click at [776, 15] on button "Close lightbox" at bounding box center [775, 17] width 27 height 24
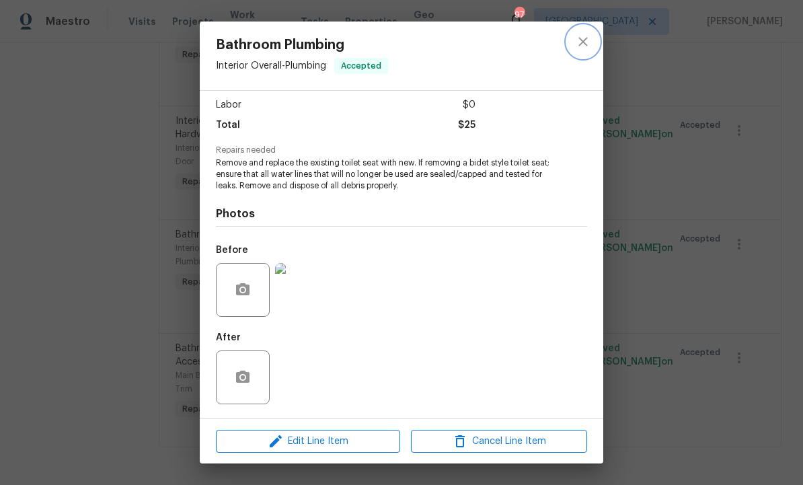
click at [587, 37] on icon "close" at bounding box center [583, 42] width 16 height 16
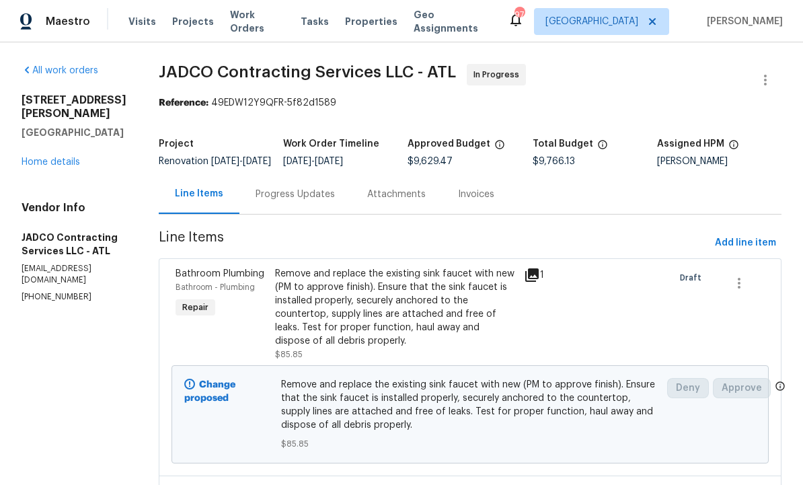
scroll to position [0, 0]
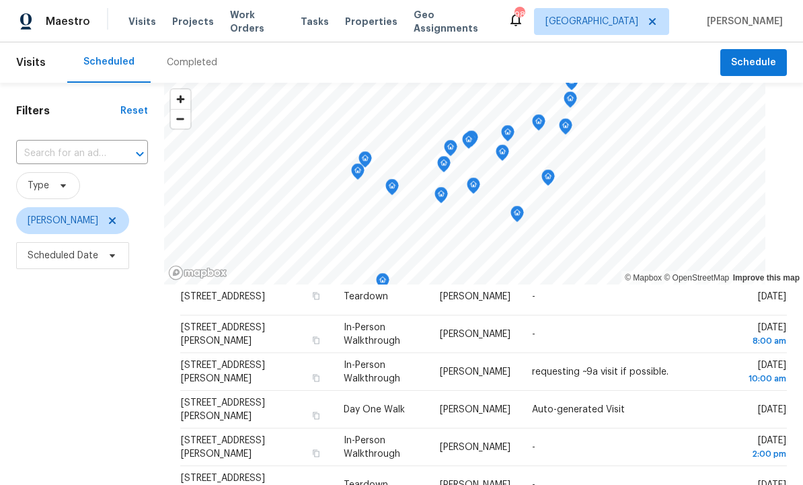
scroll to position [159, 0]
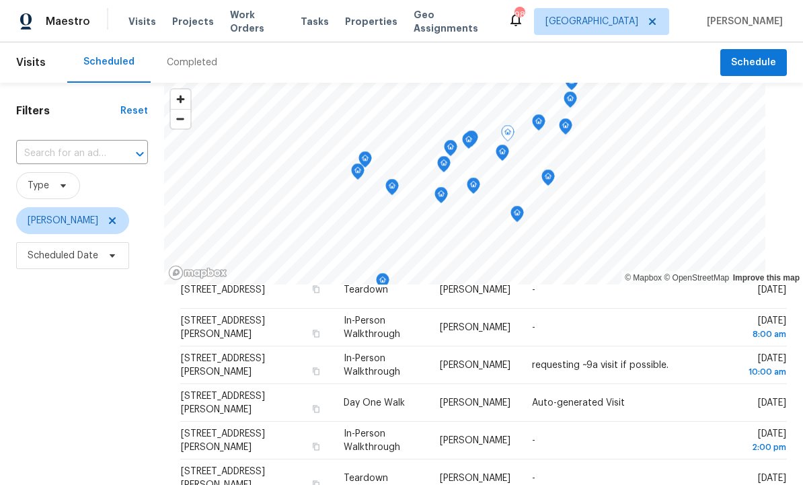
click at [0, 0] on icon at bounding box center [0, 0] width 0 height 0
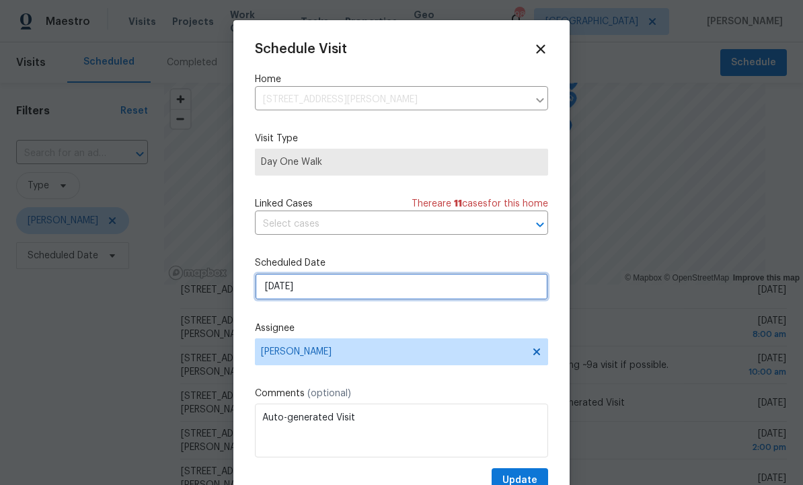
click at [331, 288] on input "[DATE]" at bounding box center [401, 286] width 293 height 27
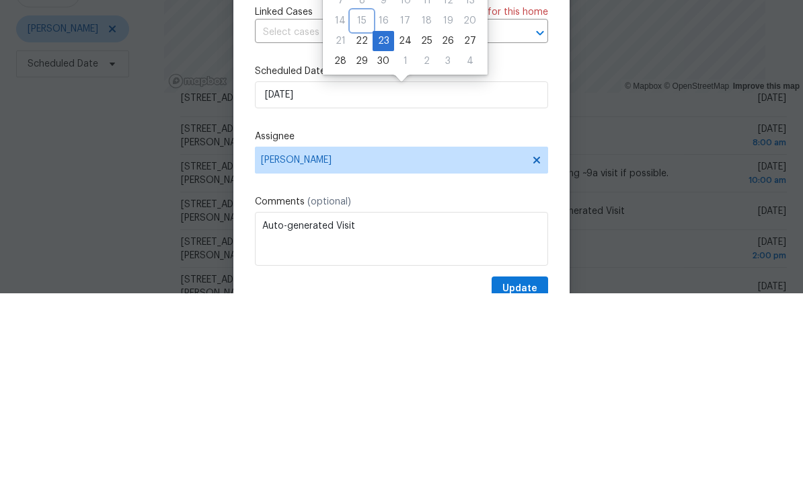
click at [366, 203] on div "15" at bounding box center [362, 212] width 22 height 19
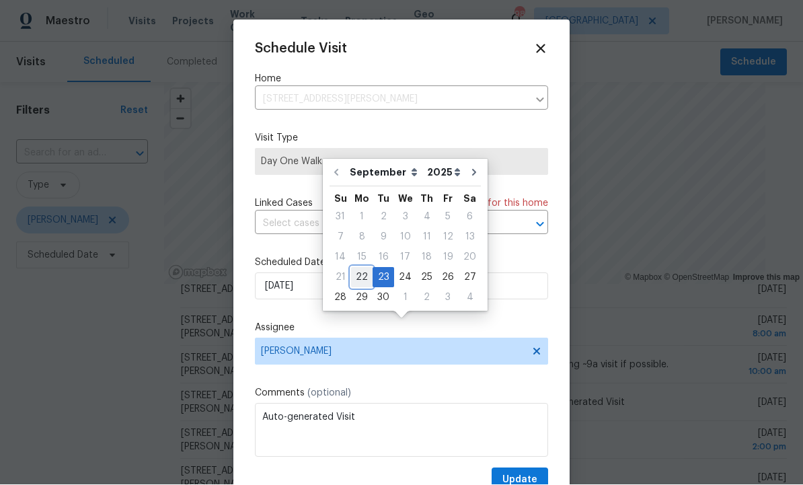
click at [361, 268] on div "22" at bounding box center [362, 277] width 22 height 19
type input "[DATE]"
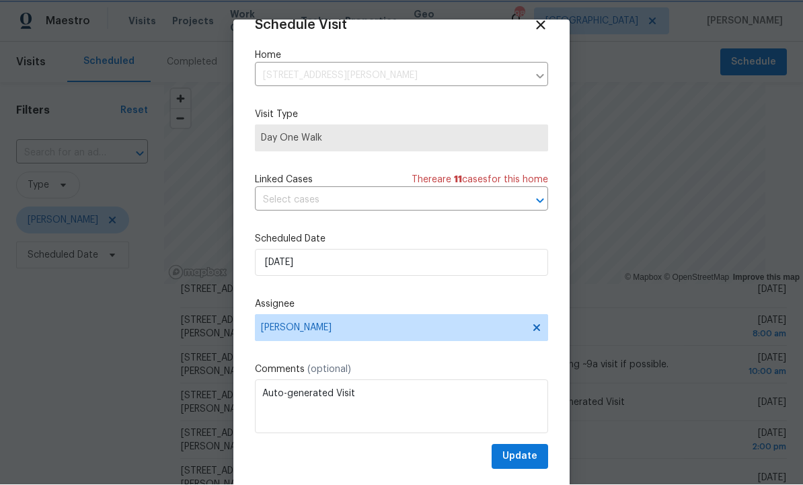
scroll to position [26, 0]
click at [522, 465] on button "Update" at bounding box center [519, 456] width 56 height 25
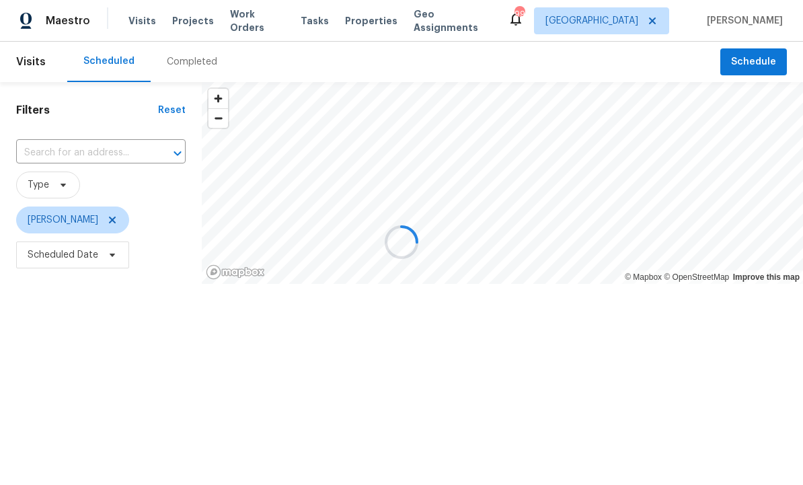
scroll to position [1, 0]
